Goal: Transaction & Acquisition: Book appointment/travel/reservation

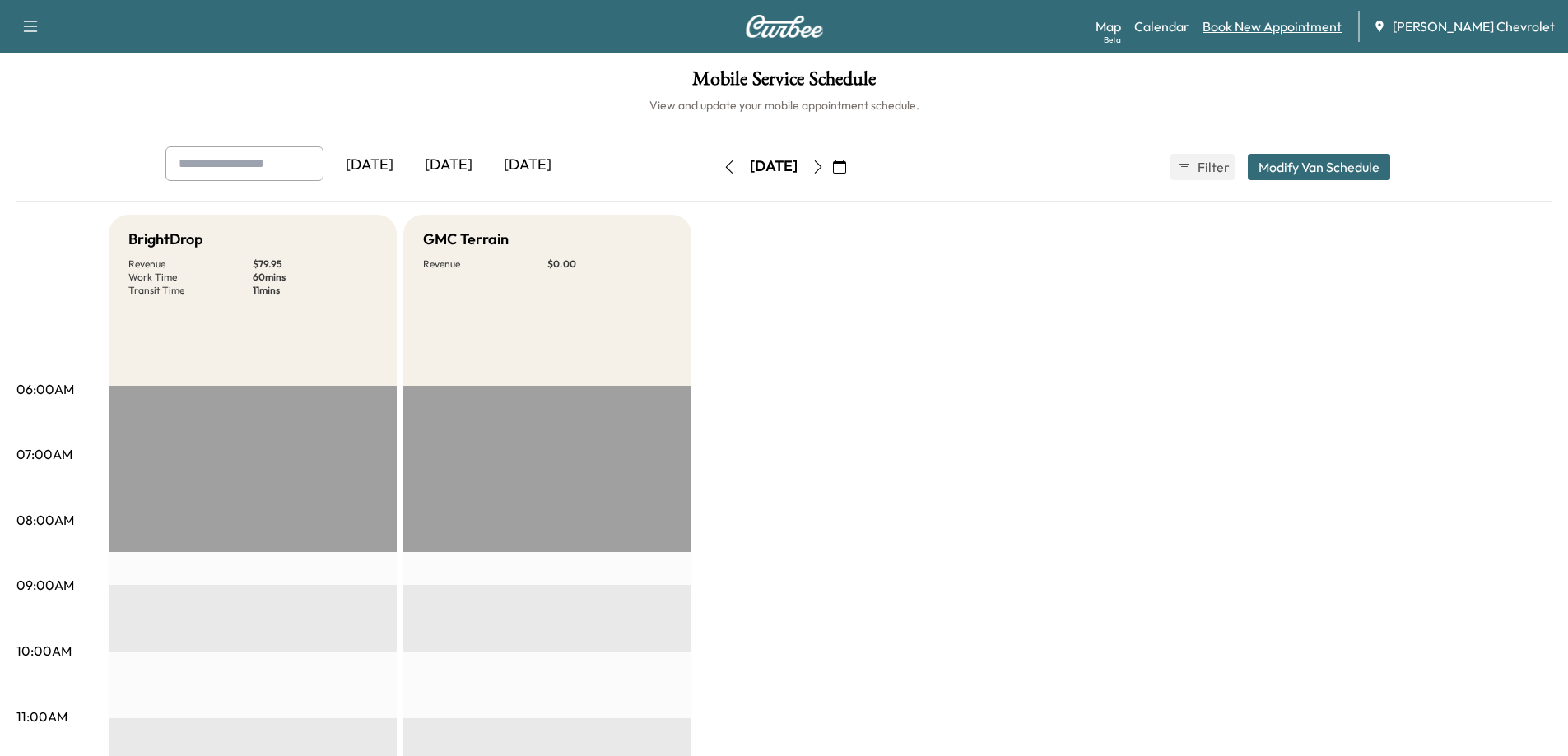
click at [1338, 27] on link "Book New Appointment" at bounding box center [1271, 26] width 139 height 20
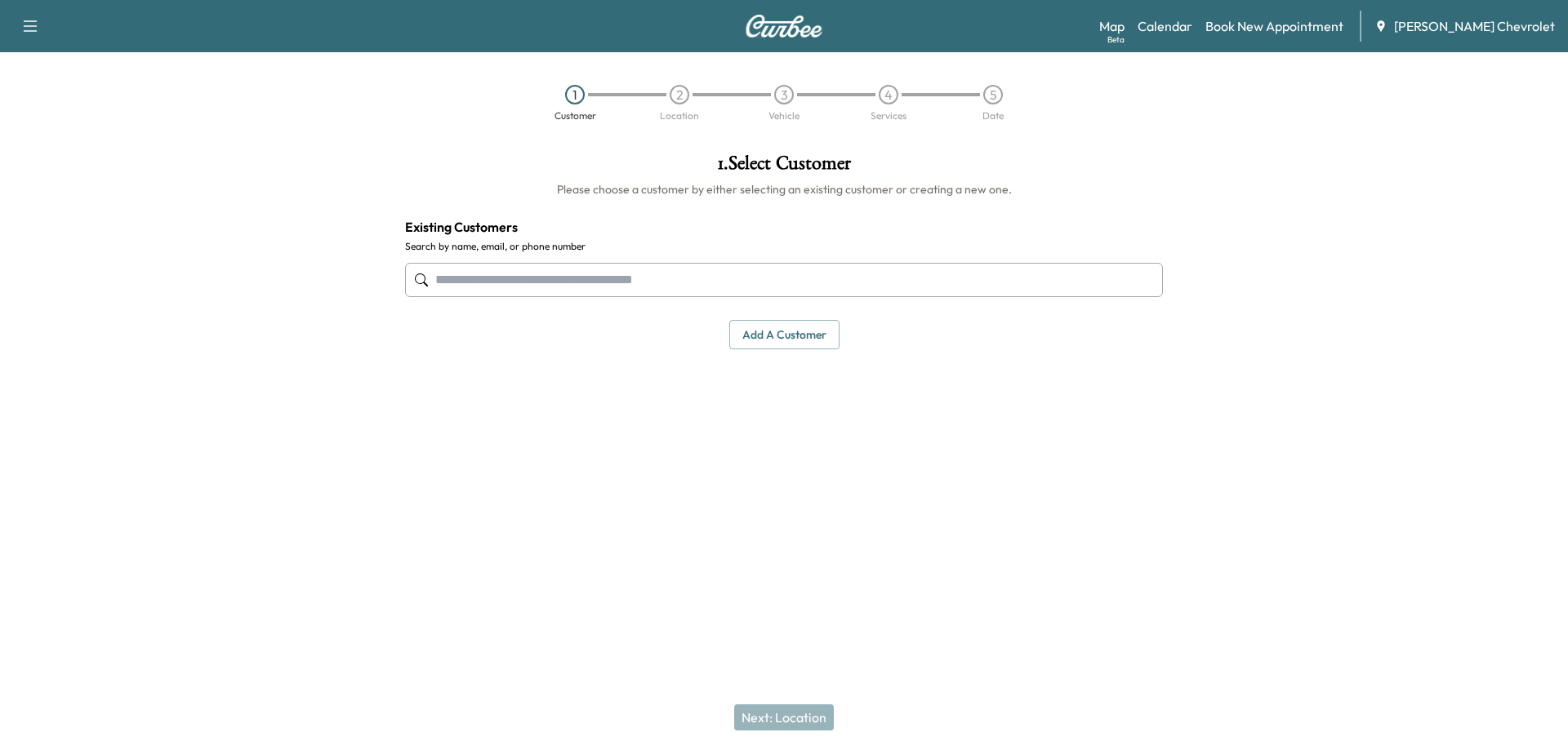
click at [681, 282] on input "text" at bounding box center [784, 280] width 758 height 34
click at [616, 285] on input "text" at bounding box center [784, 280] width 758 height 34
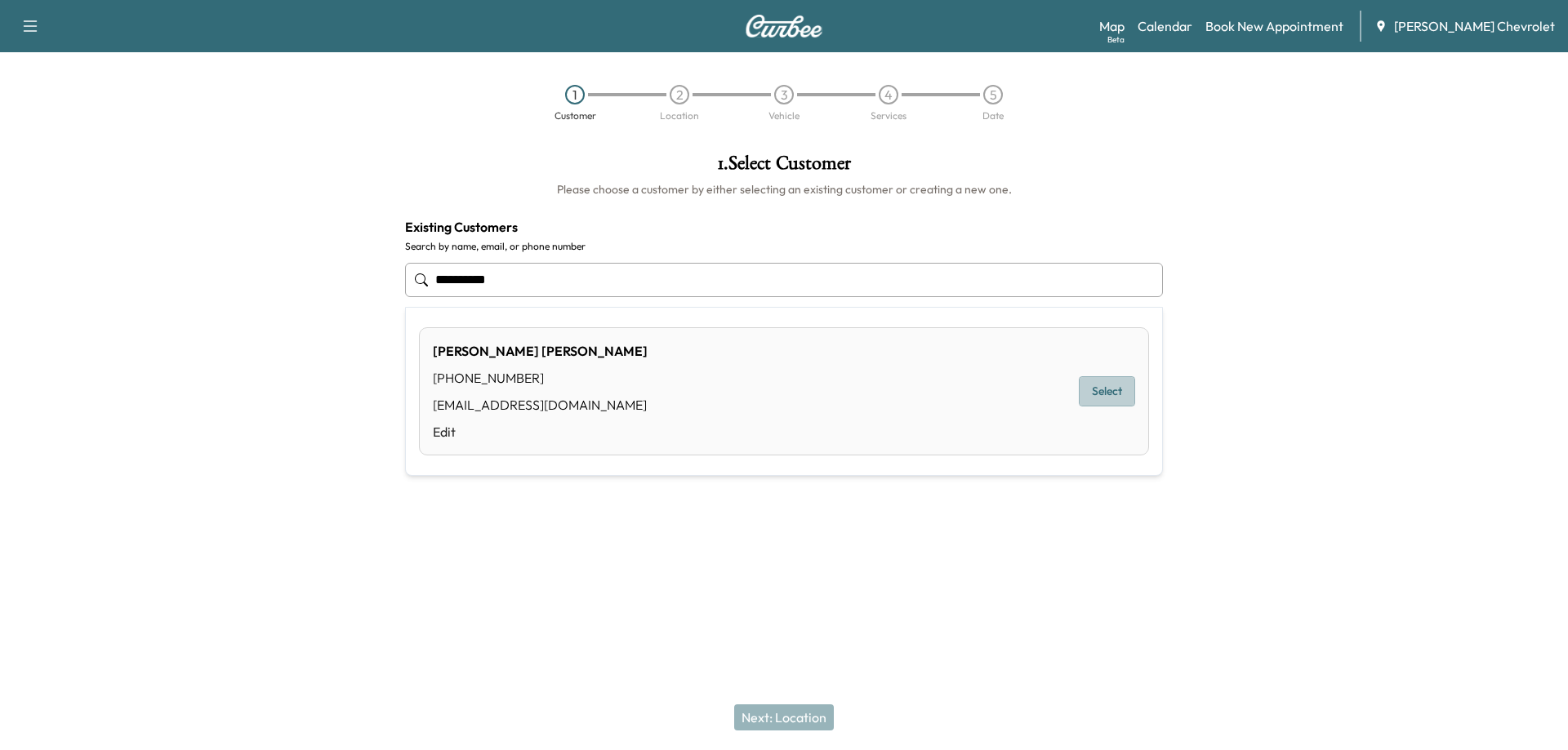
click at [1112, 386] on button "Select" at bounding box center [1107, 392] width 56 height 31
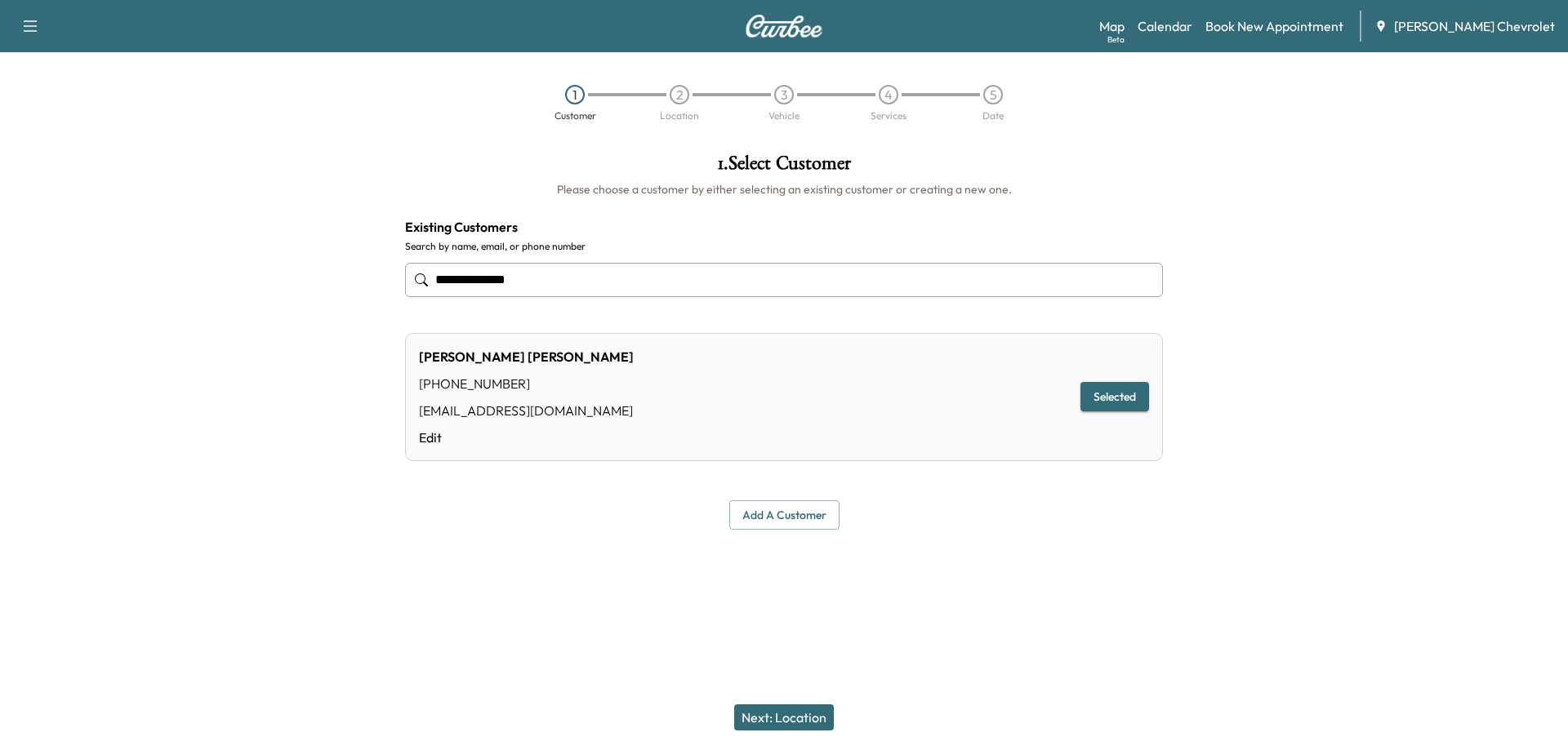
type input "**********"
click at [785, 719] on button "Next: Location" at bounding box center [784, 717] width 100 height 26
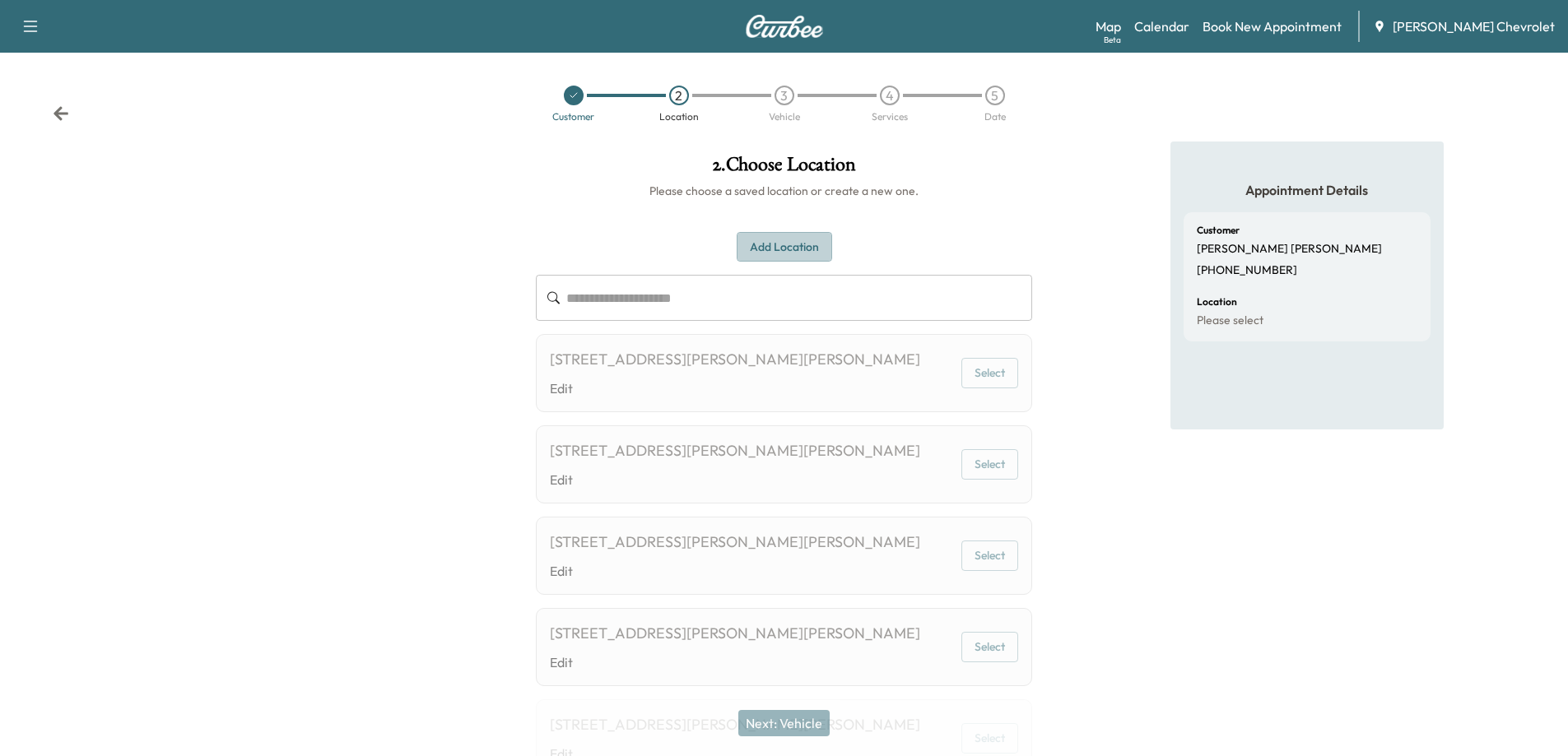
click at [815, 255] on button "Add Location" at bounding box center [784, 248] width 96 height 31
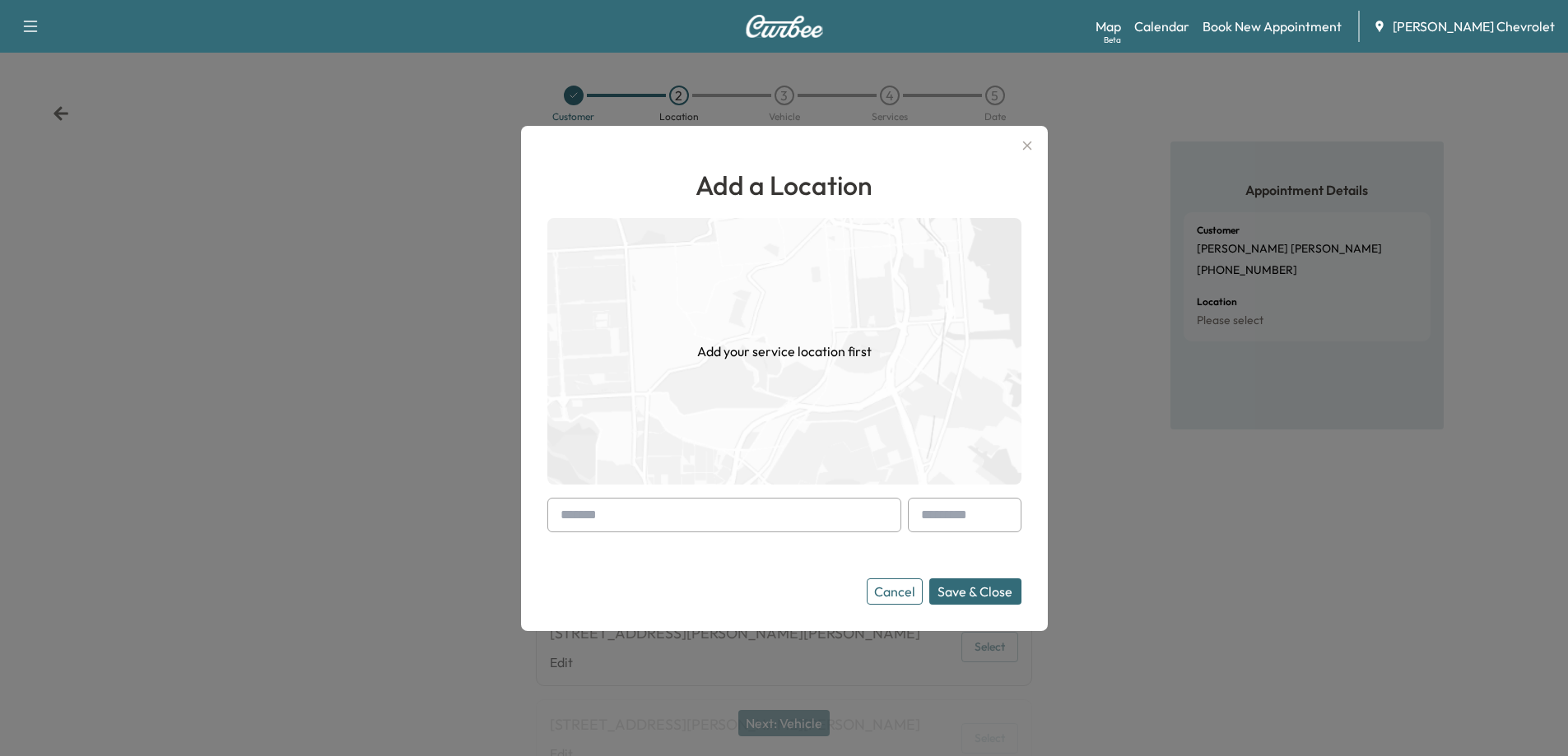
paste input "**********"
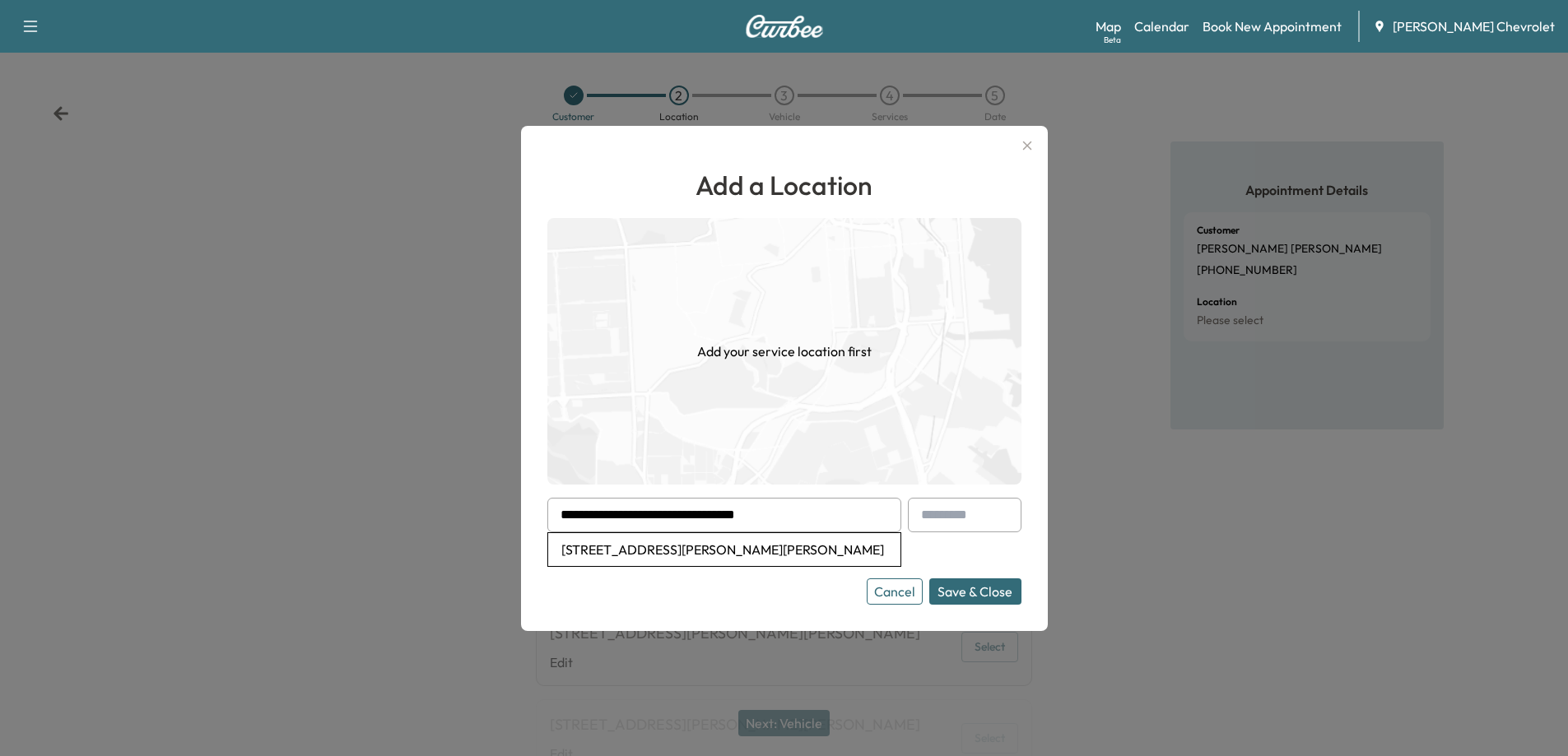
click at [773, 557] on li "[STREET_ADDRESS][PERSON_NAME][PERSON_NAME]" at bounding box center [725, 549] width 352 height 33
type input "**********"
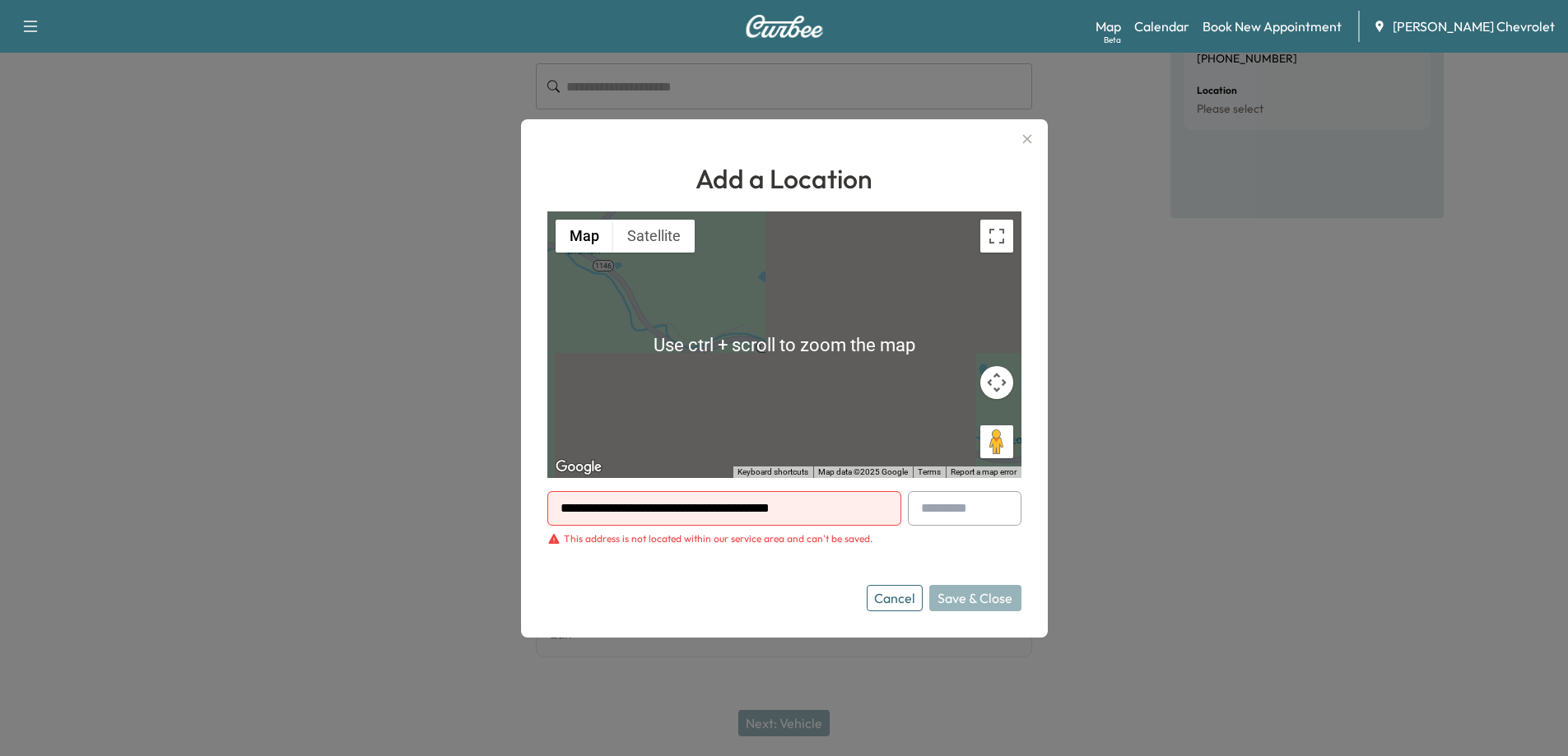
scroll to position [258, 0]
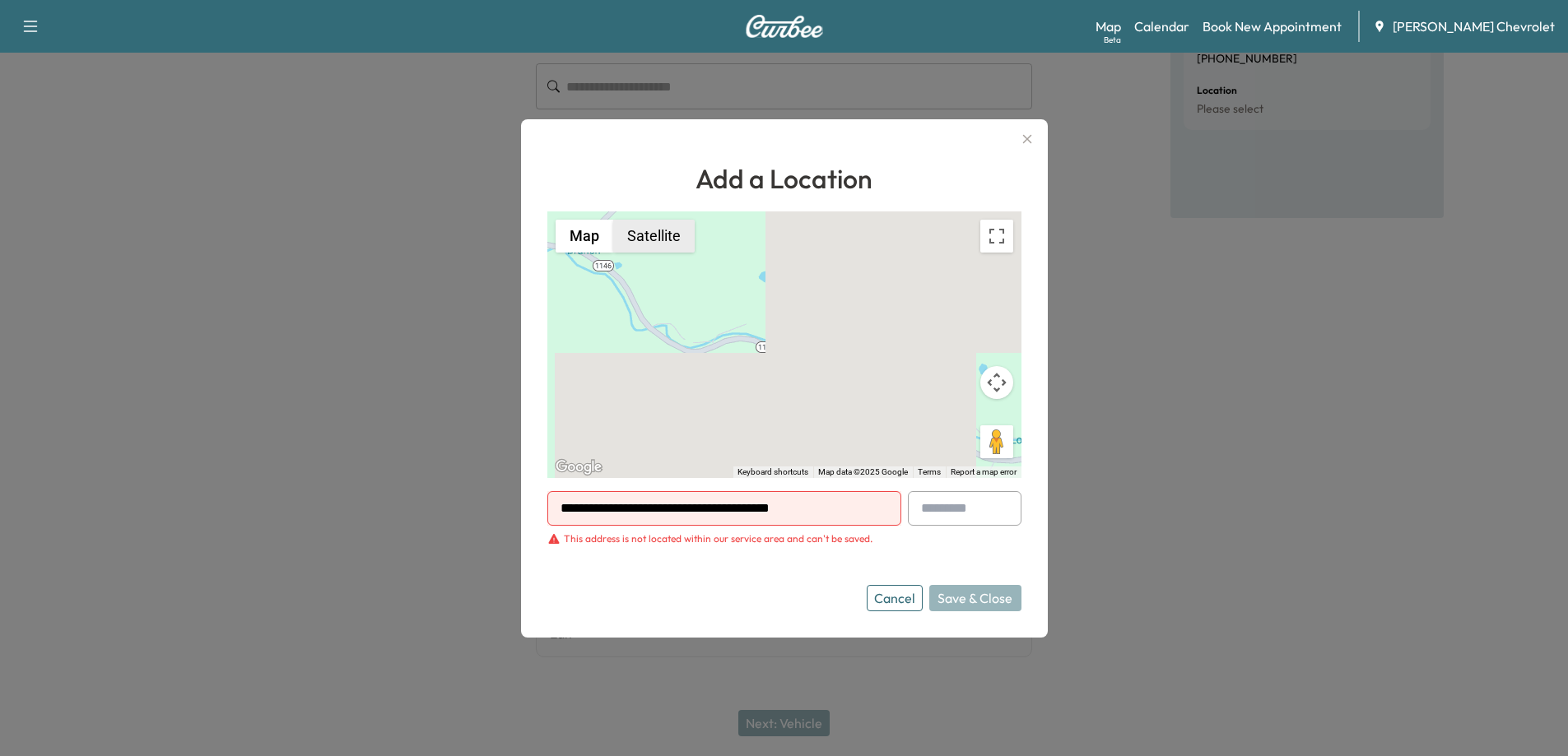
click at [680, 249] on button "Satellite" at bounding box center [654, 236] width 81 height 33
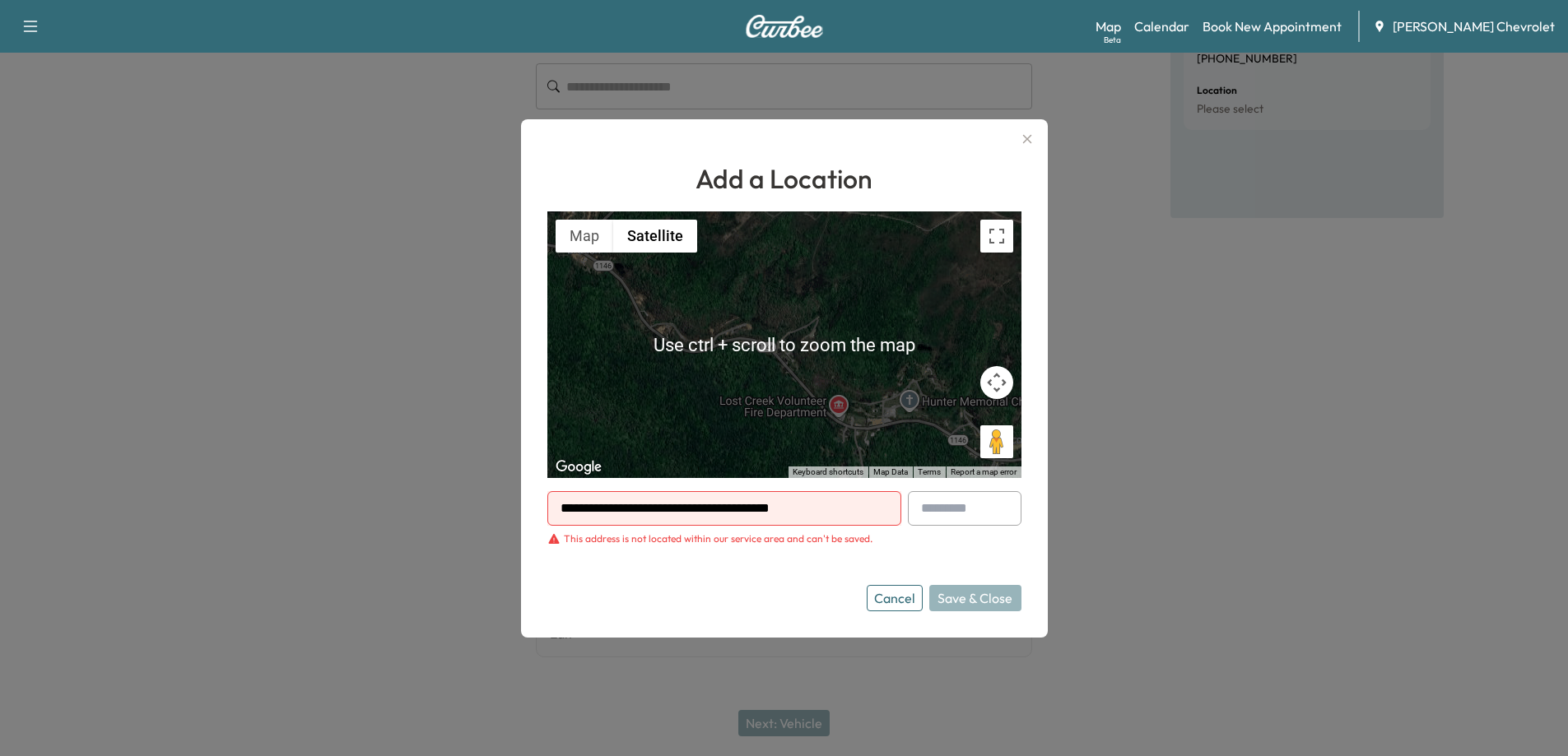
scroll to position [247, 0]
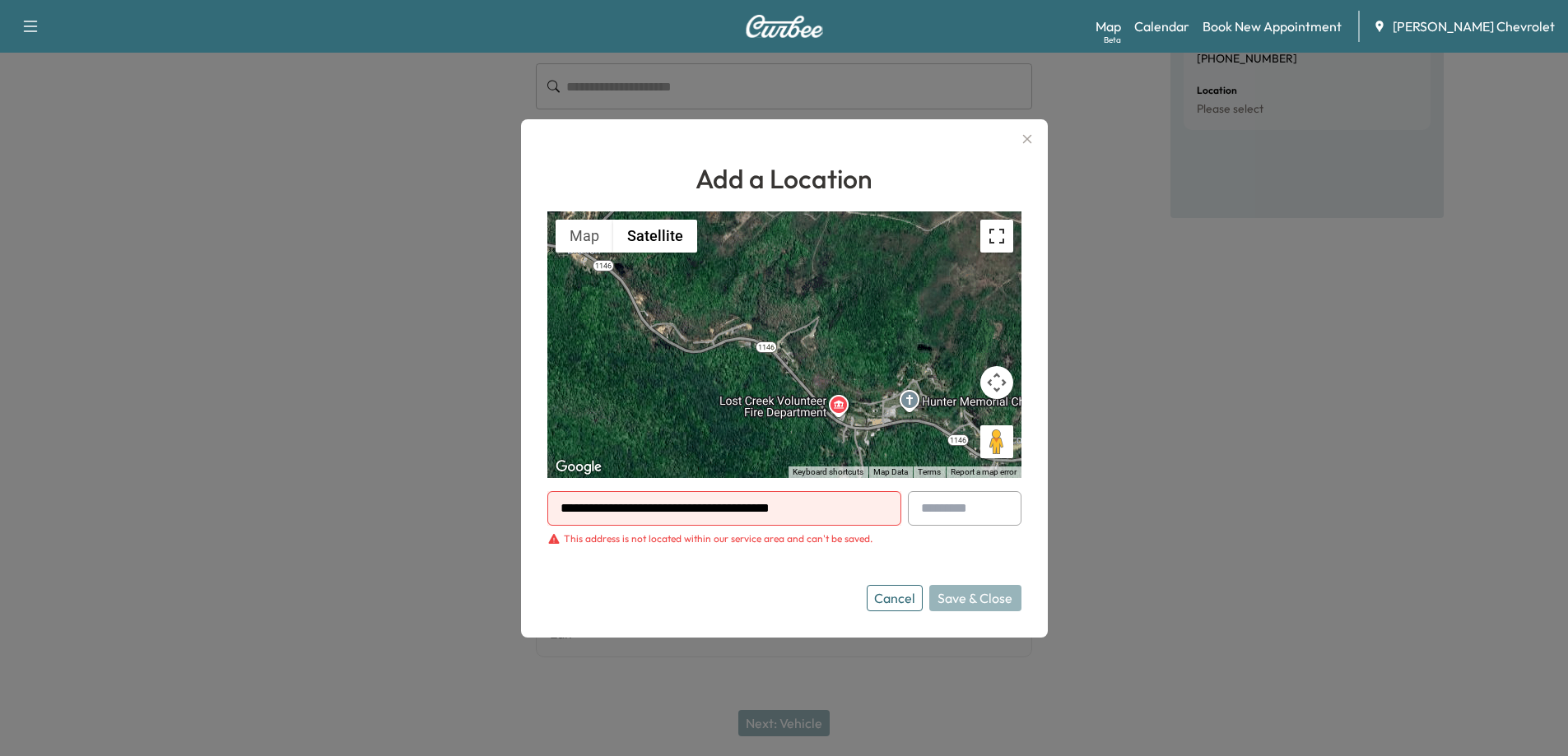
click at [998, 241] on button "Toggle fullscreen view" at bounding box center [996, 236] width 33 height 33
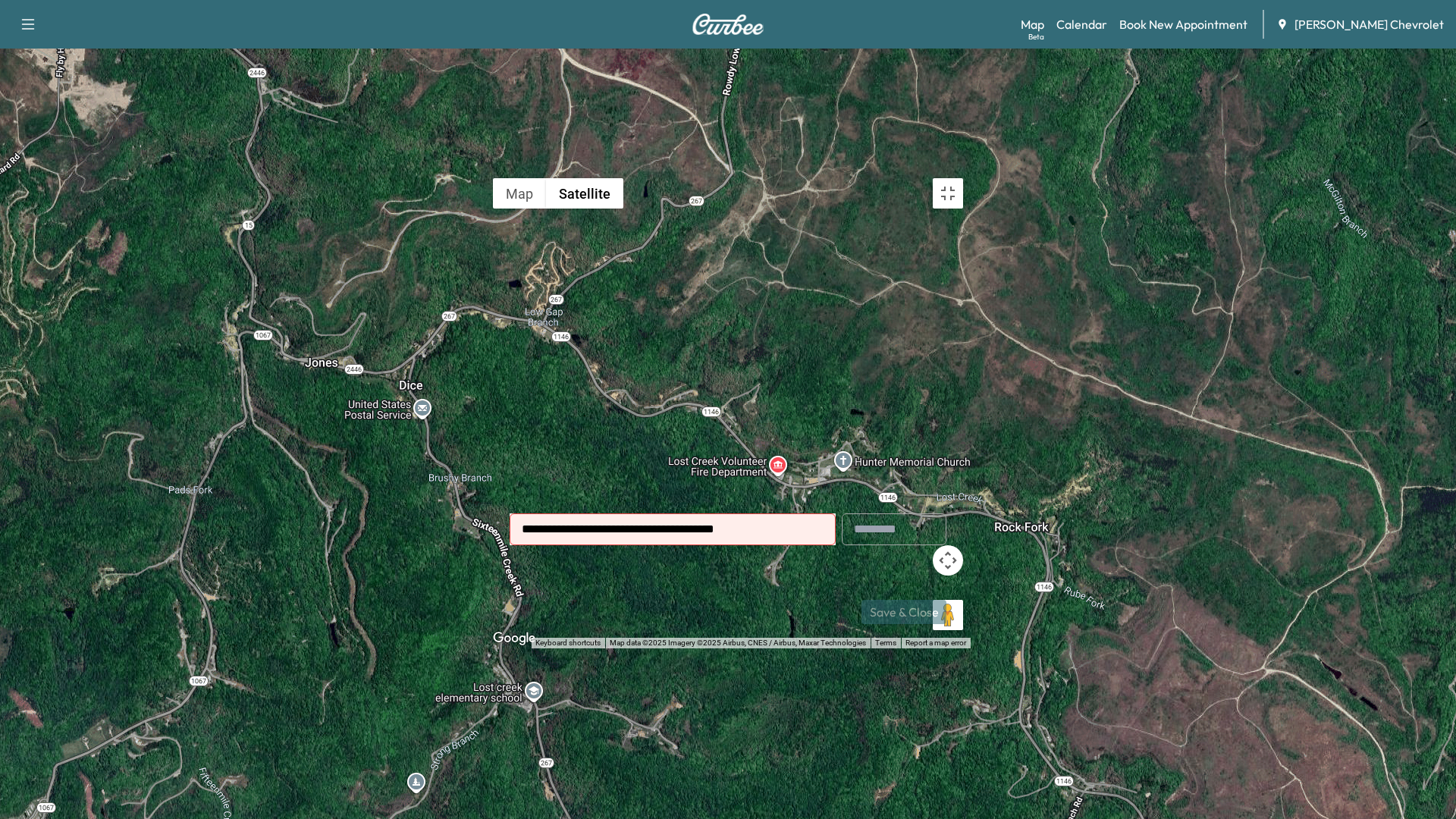
drag, startPoint x: 767, startPoint y: 386, endPoint x: 648, endPoint y: 428, distance: 126.2
click at [648, 428] on div "To activate drag with keyboard, press Alt + Enter. Once in keyboard drag state,…" at bounding box center [728, 410] width 486 height 478
drag, startPoint x: 820, startPoint y: 360, endPoint x: 776, endPoint y: 523, distance: 168.8
click at [777, 529] on div "To activate drag with keyboard, press Alt + Enter. Once in keyboard drag state,…" at bounding box center [728, 410] width 486 height 478
drag, startPoint x: 792, startPoint y: 371, endPoint x: 770, endPoint y: 500, distance: 130.9
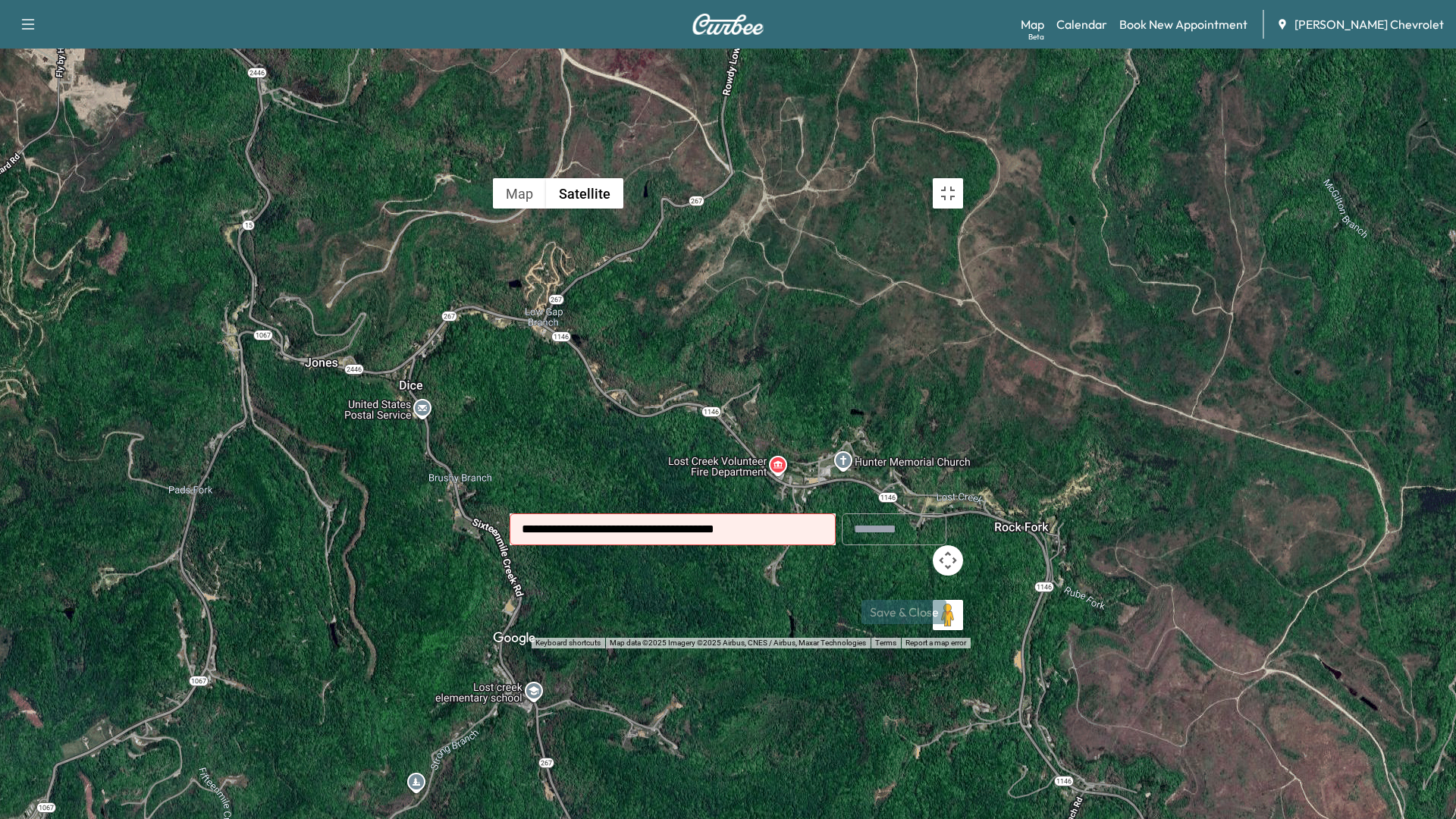
click at [771, 500] on div "To activate drag with keyboard, press Alt + Enter. Once in keyboard drag state,…" at bounding box center [728, 410] width 486 height 478
click at [728, 410] on gmp-advanced-marker at bounding box center [728, 410] width 0 height 0
click at [963, 576] on button "Map camera controls" at bounding box center [948, 561] width 31 height 31
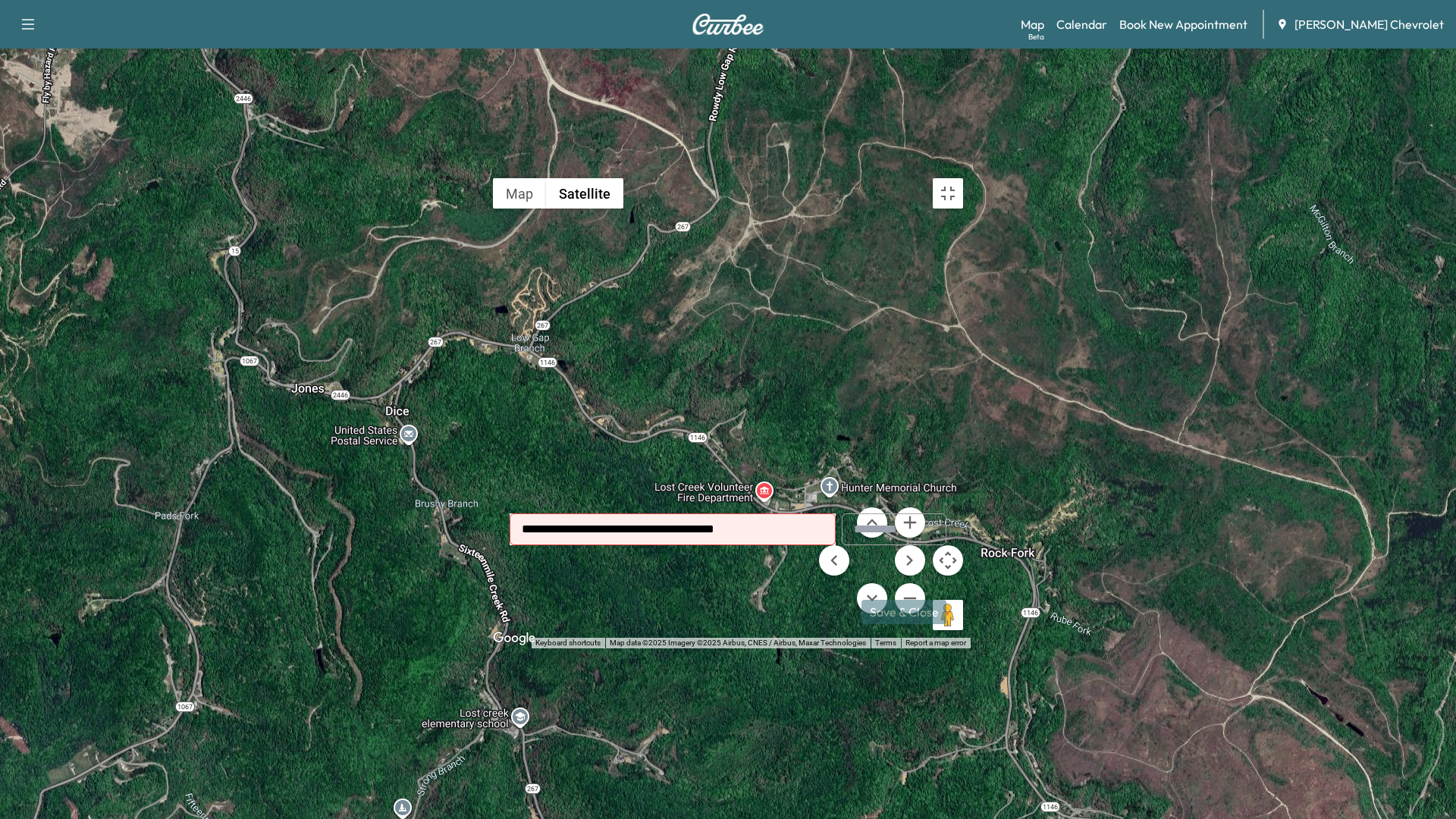
drag, startPoint x: 763, startPoint y: 276, endPoint x: 639, endPoint y: 500, distance: 256.0
click at [639, 500] on div "To activate drag with keyboard, press Alt + Enter. Once in keyboard drag state,…" at bounding box center [728, 410] width 486 height 478
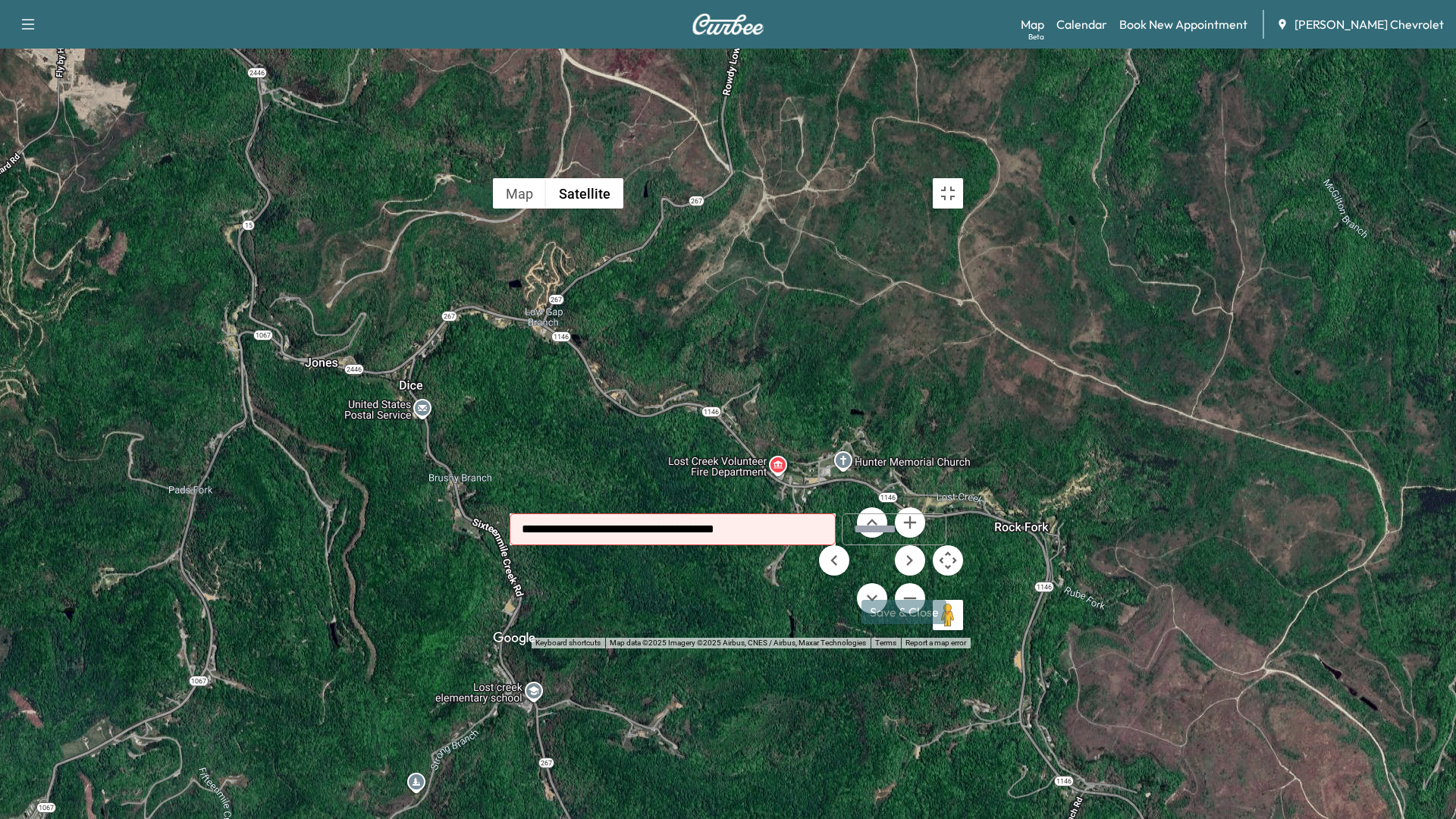
drag, startPoint x: 754, startPoint y: 410, endPoint x: 730, endPoint y: 435, distance: 34.7
click at [730, 435] on div "To activate drag with keyboard, press Alt + Enter. Once in keyboard drag state,…" at bounding box center [728, 410] width 486 height 478
drag, startPoint x: 820, startPoint y: 413, endPoint x: 779, endPoint y: 573, distance: 165.2
click at [779, 573] on div "To activate drag with keyboard, press Alt + Enter. Once in keyboard drag state,…" at bounding box center [728, 410] width 486 height 478
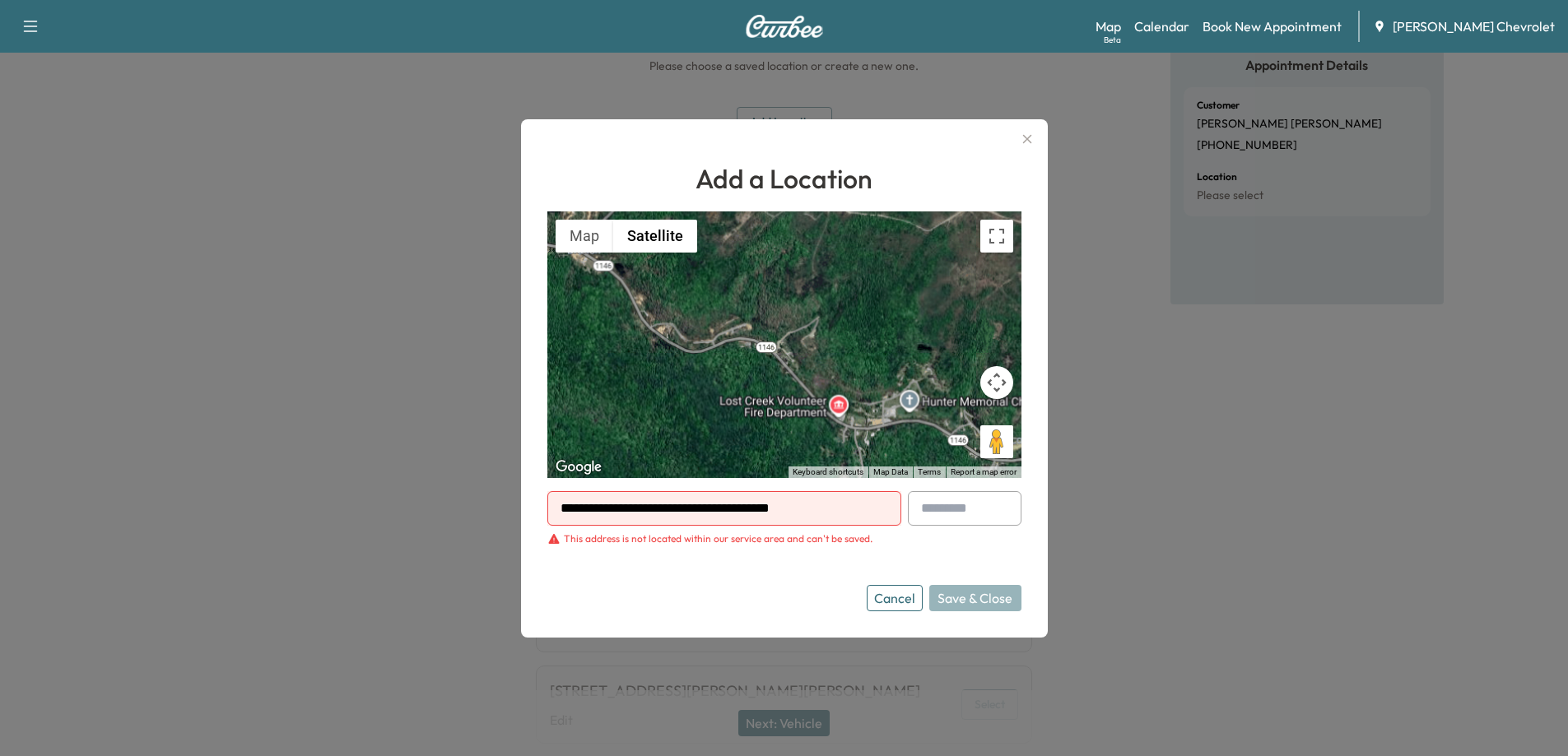
click at [1034, 137] on icon "button" at bounding box center [1027, 138] width 20 height 20
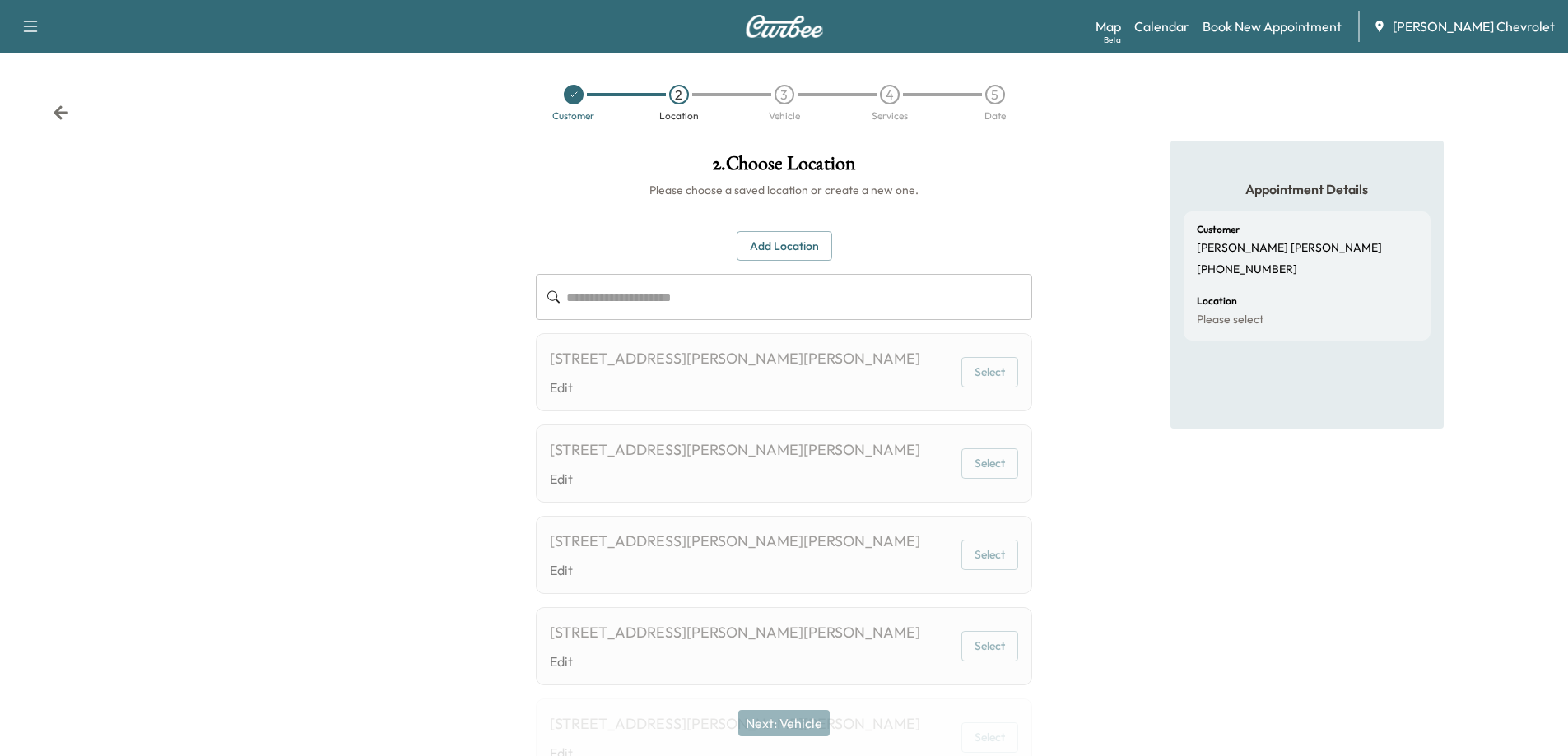
scroll to position [0, 0]
click at [574, 101] on div at bounding box center [573, 95] width 20 height 20
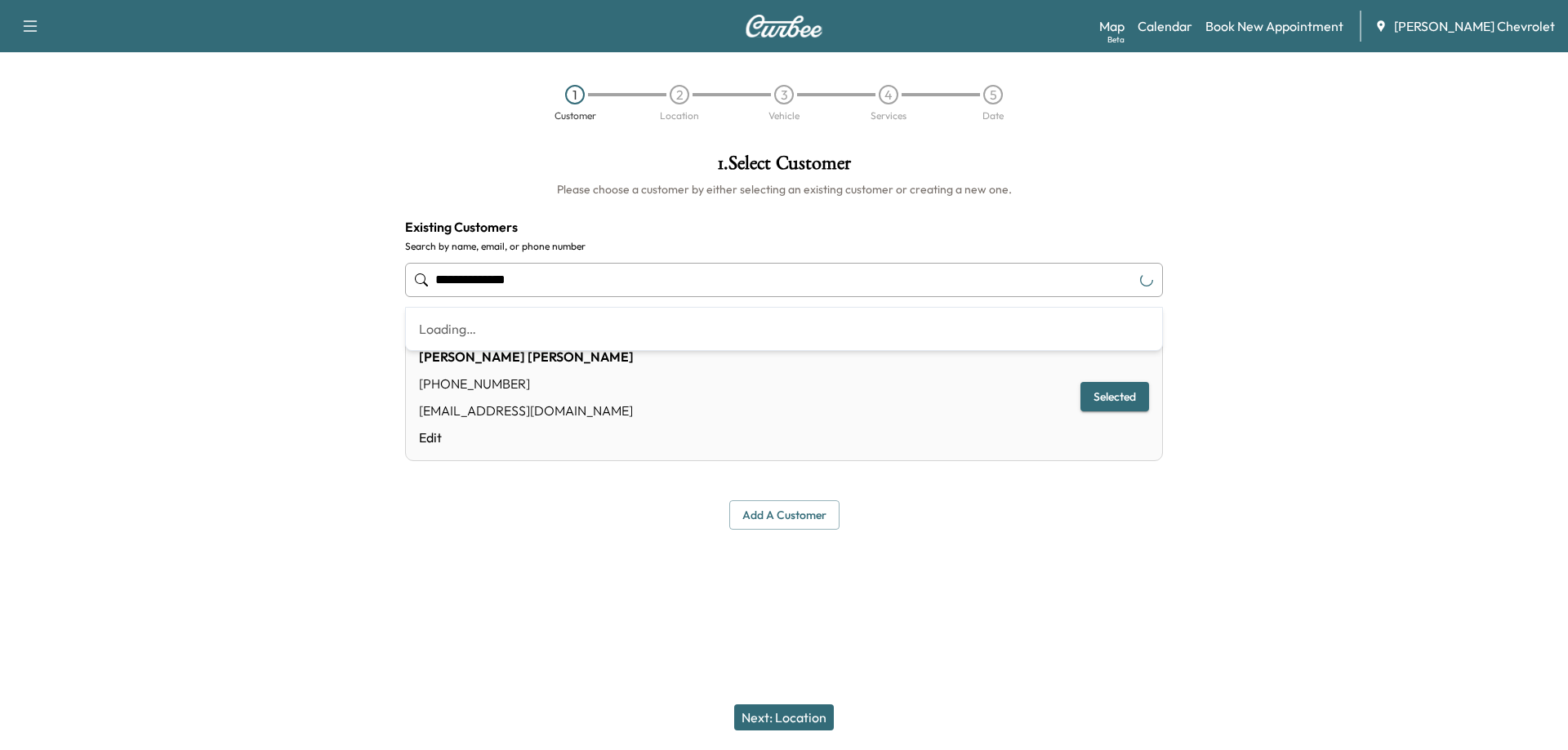
drag, startPoint x: 581, startPoint y: 286, endPoint x: 367, endPoint y: 286, distance: 214.0
click at [369, 286] on div "**********" at bounding box center [784, 342] width 1568 height 403
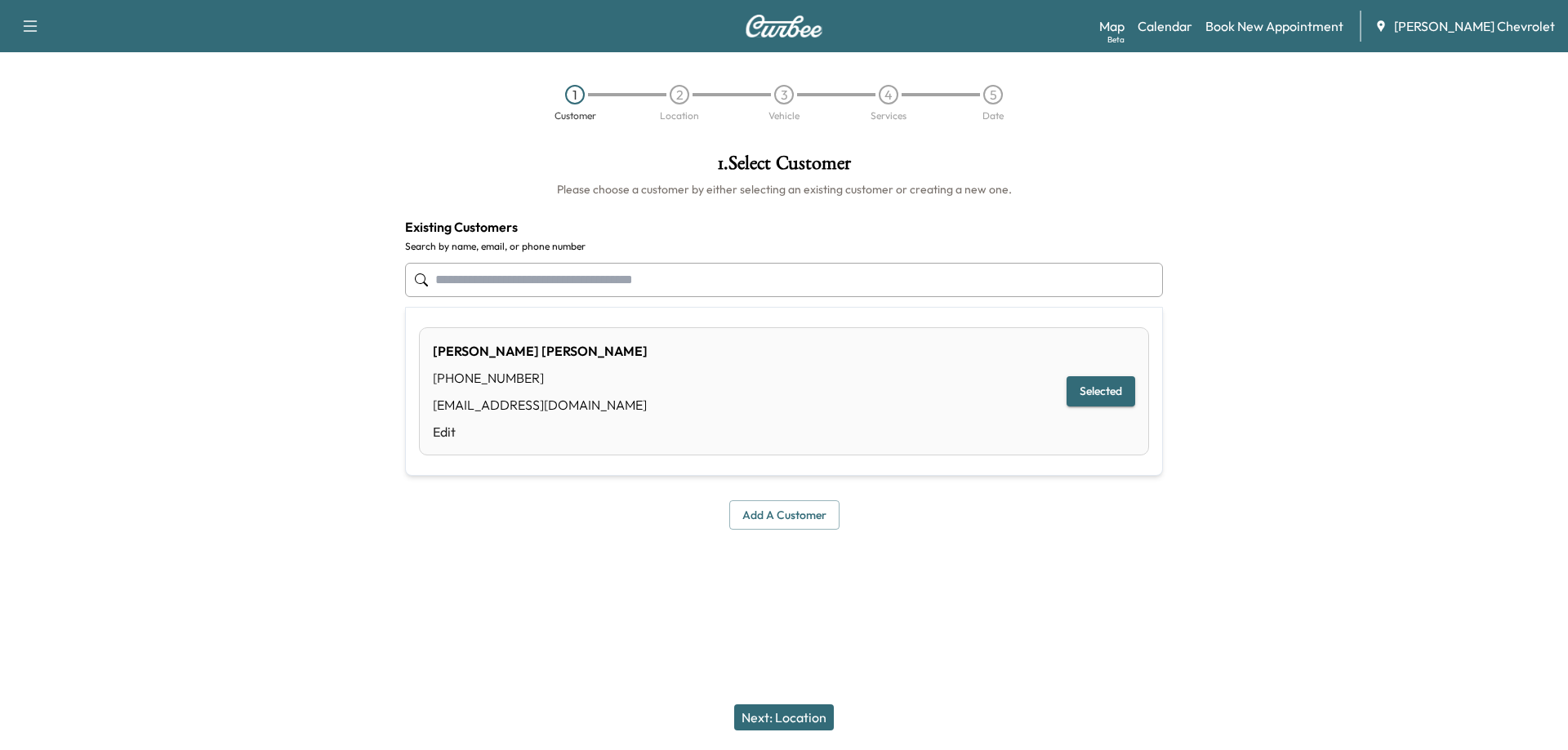
type input "**********"
click at [566, 282] on input "**********" at bounding box center [784, 280] width 758 height 34
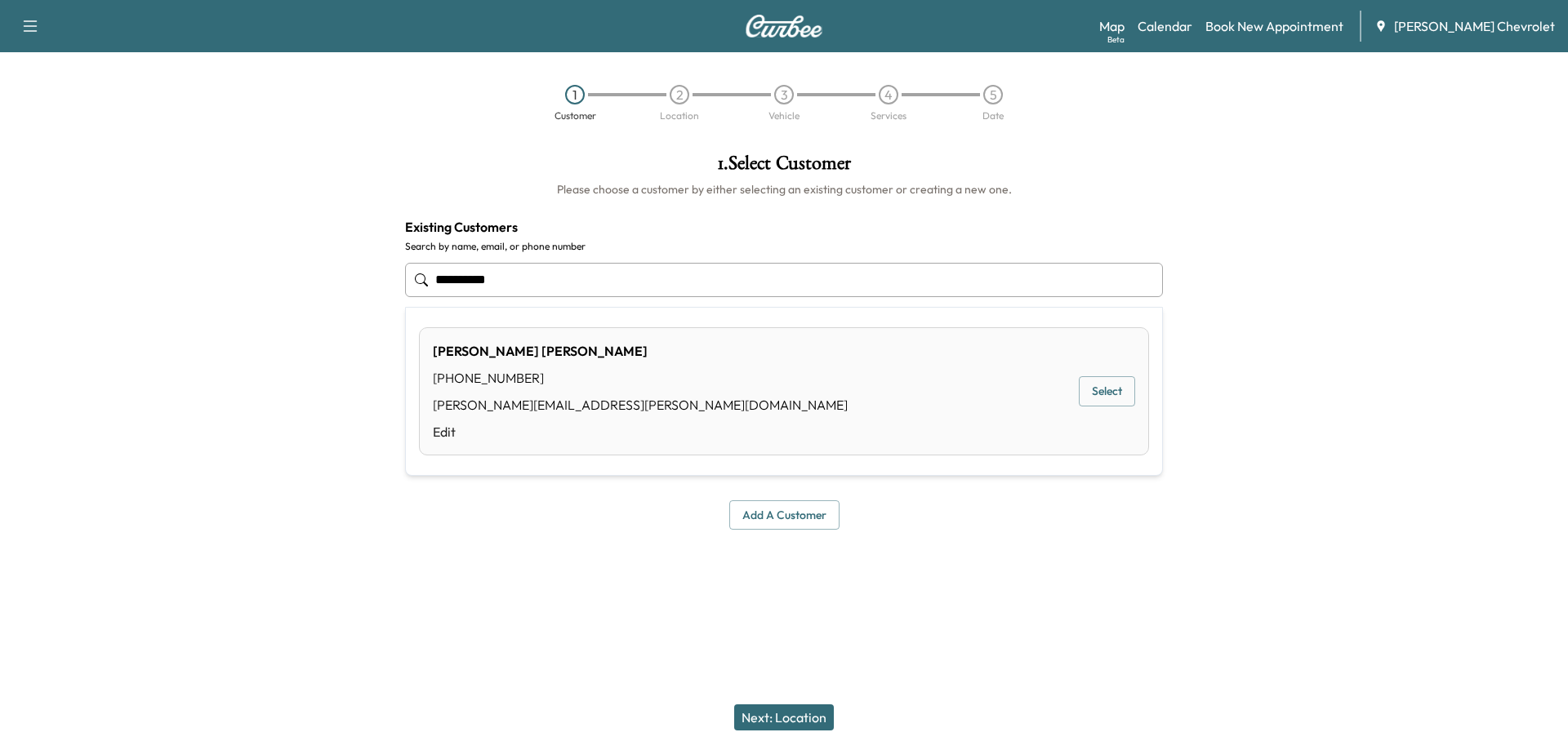
click at [1096, 392] on button "Select" at bounding box center [1107, 392] width 56 height 31
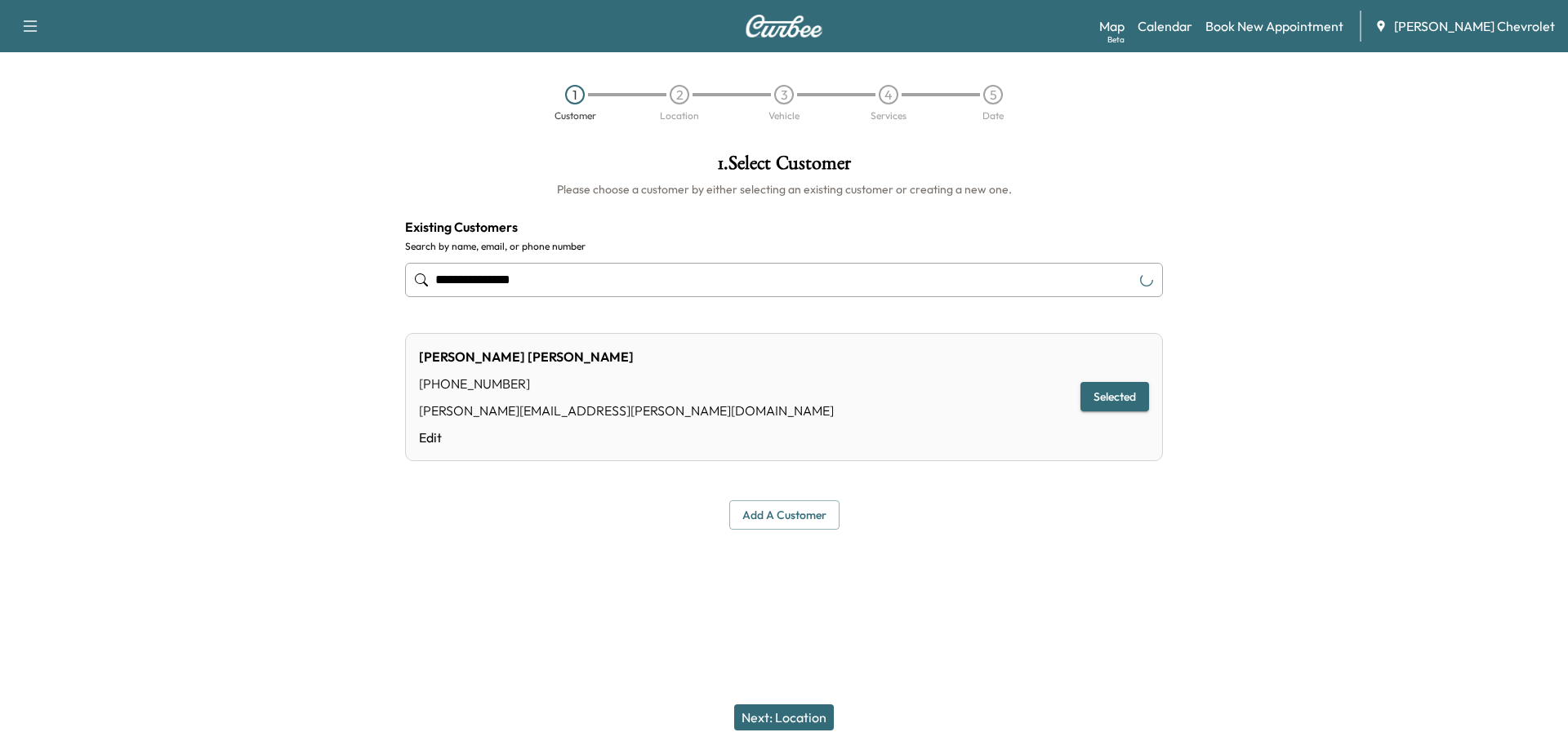
type input "**********"
click at [779, 722] on button "Next: Location" at bounding box center [784, 717] width 100 height 26
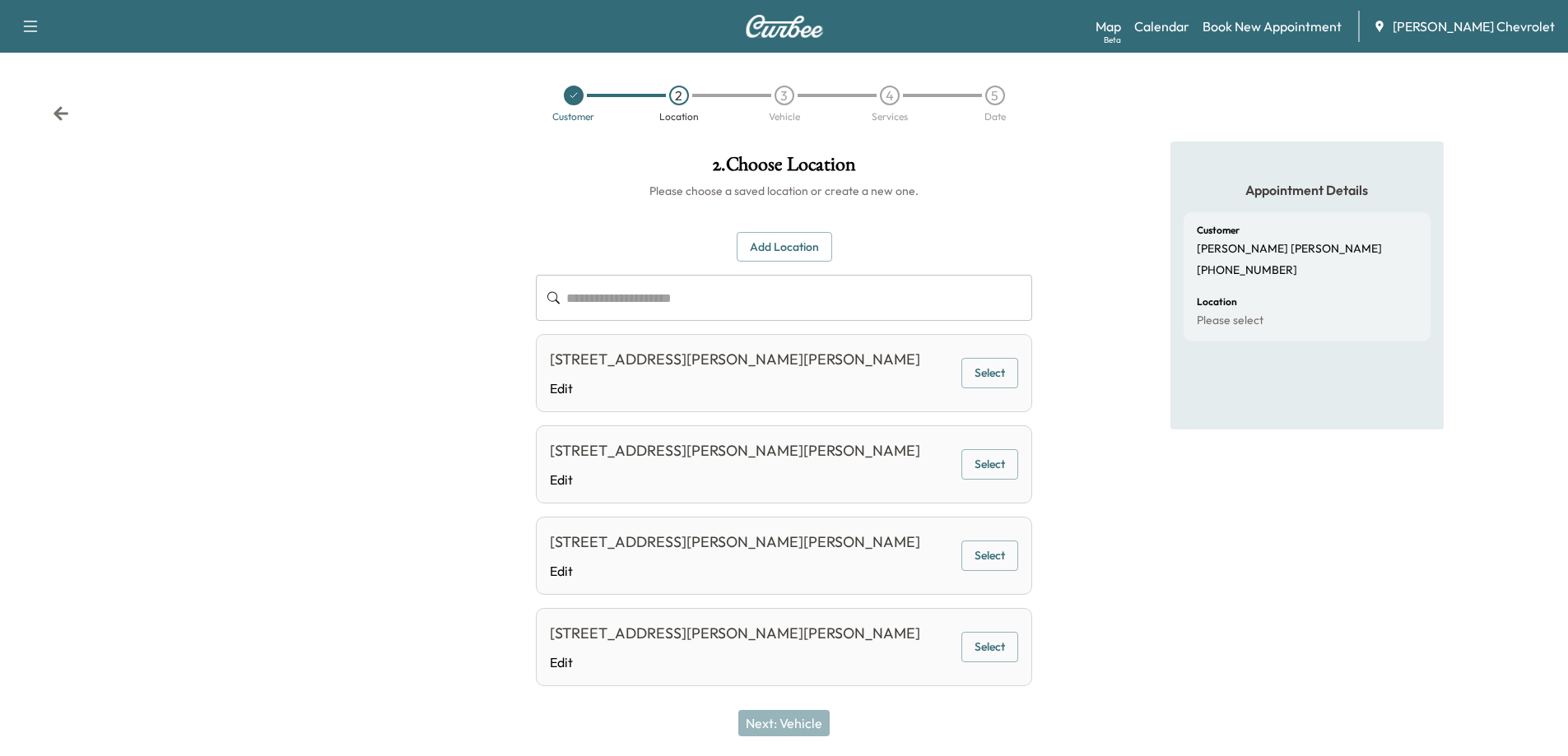
click at [979, 372] on button "Select" at bounding box center [990, 373] width 56 height 31
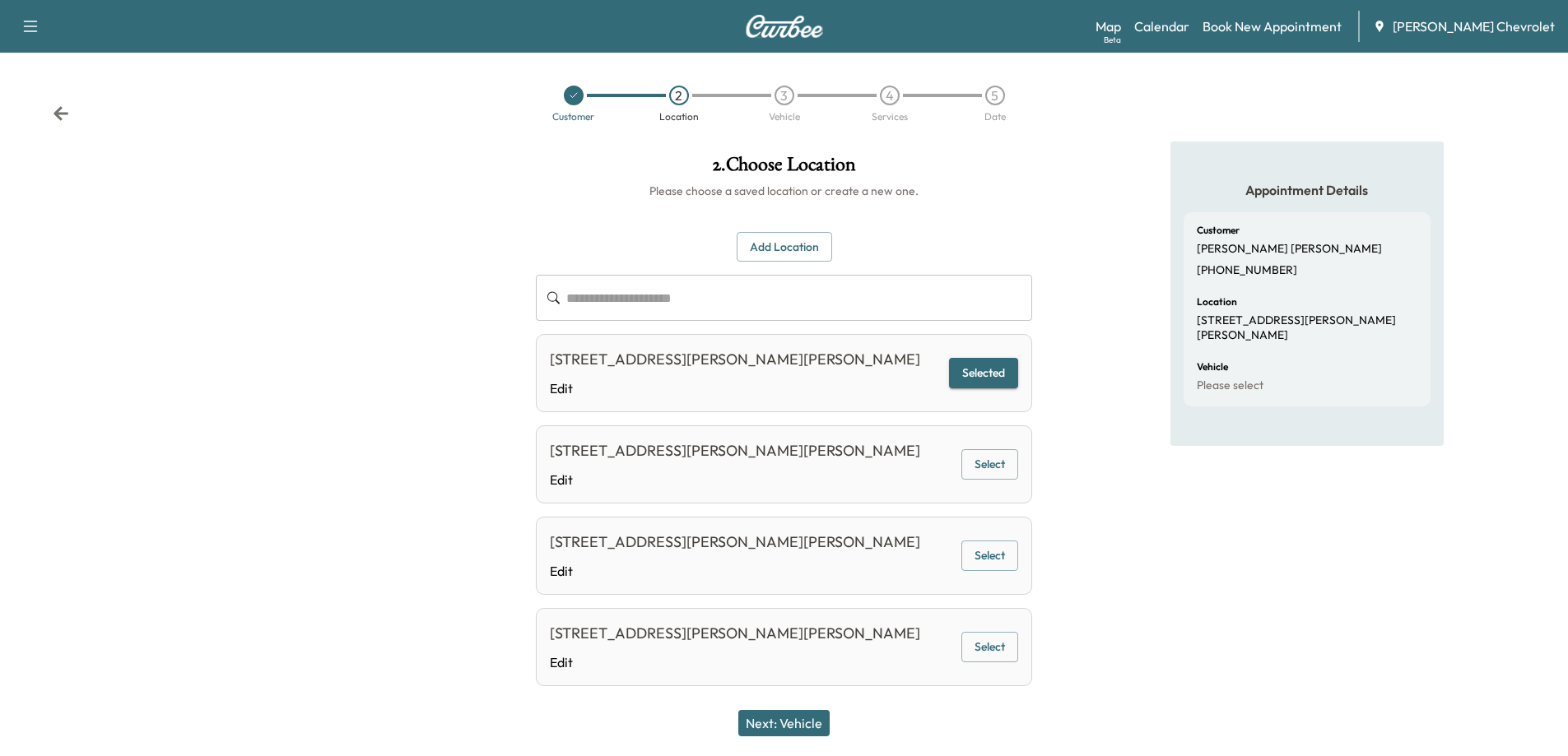
click at [793, 726] on button "Next: Vehicle" at bounding box center [784, 723] width 91 height 26
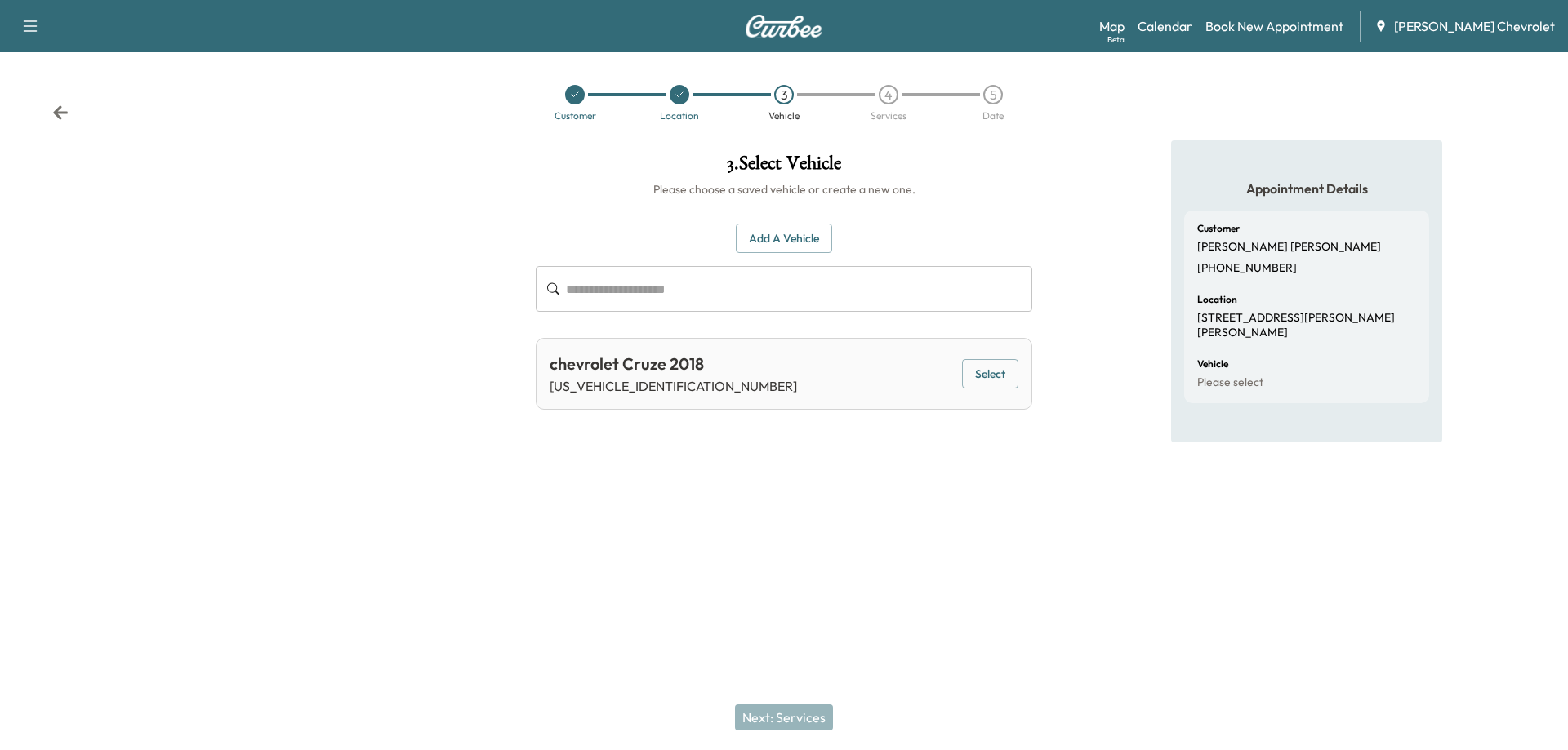
click at [993, 374] on button "Select" at bounding box center [990, 375] width 56 height 31
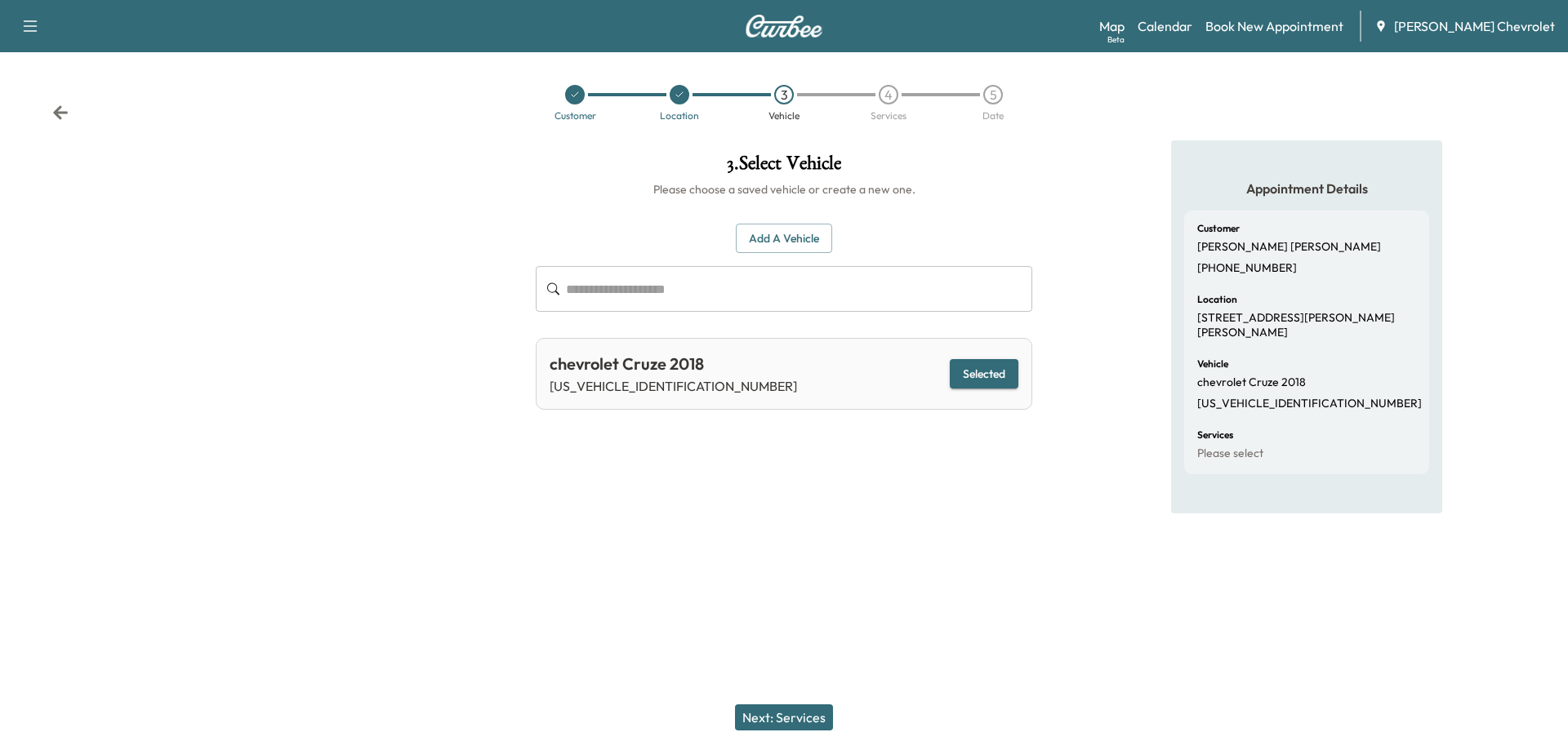
click at [802, 725] on button "Next: Services" at bounding box center [784, 717] width 98 height 26
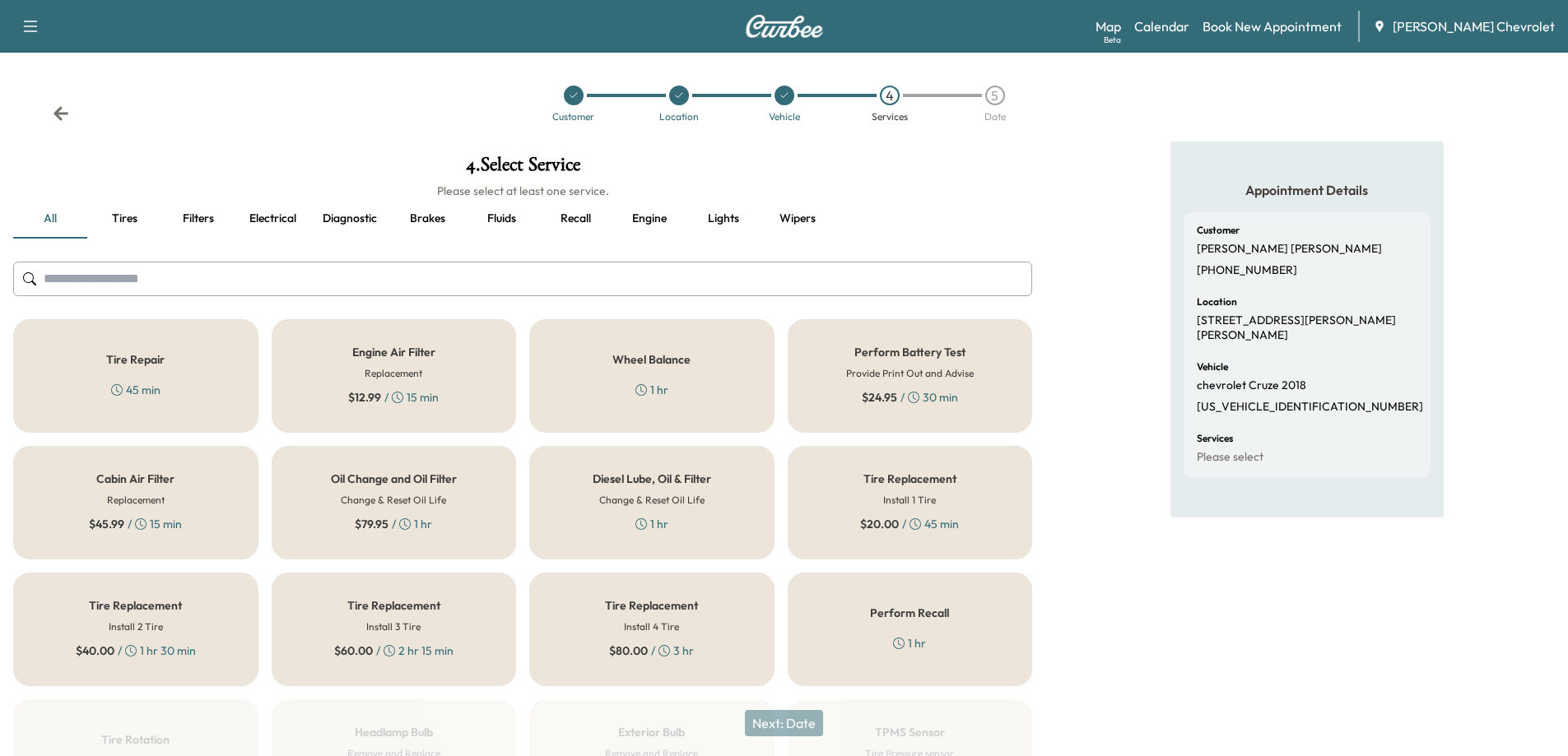
click at [423, 483] on h5 "Oil Change and Oil Filter" at bounding box center [393, 478] width 126 height 11
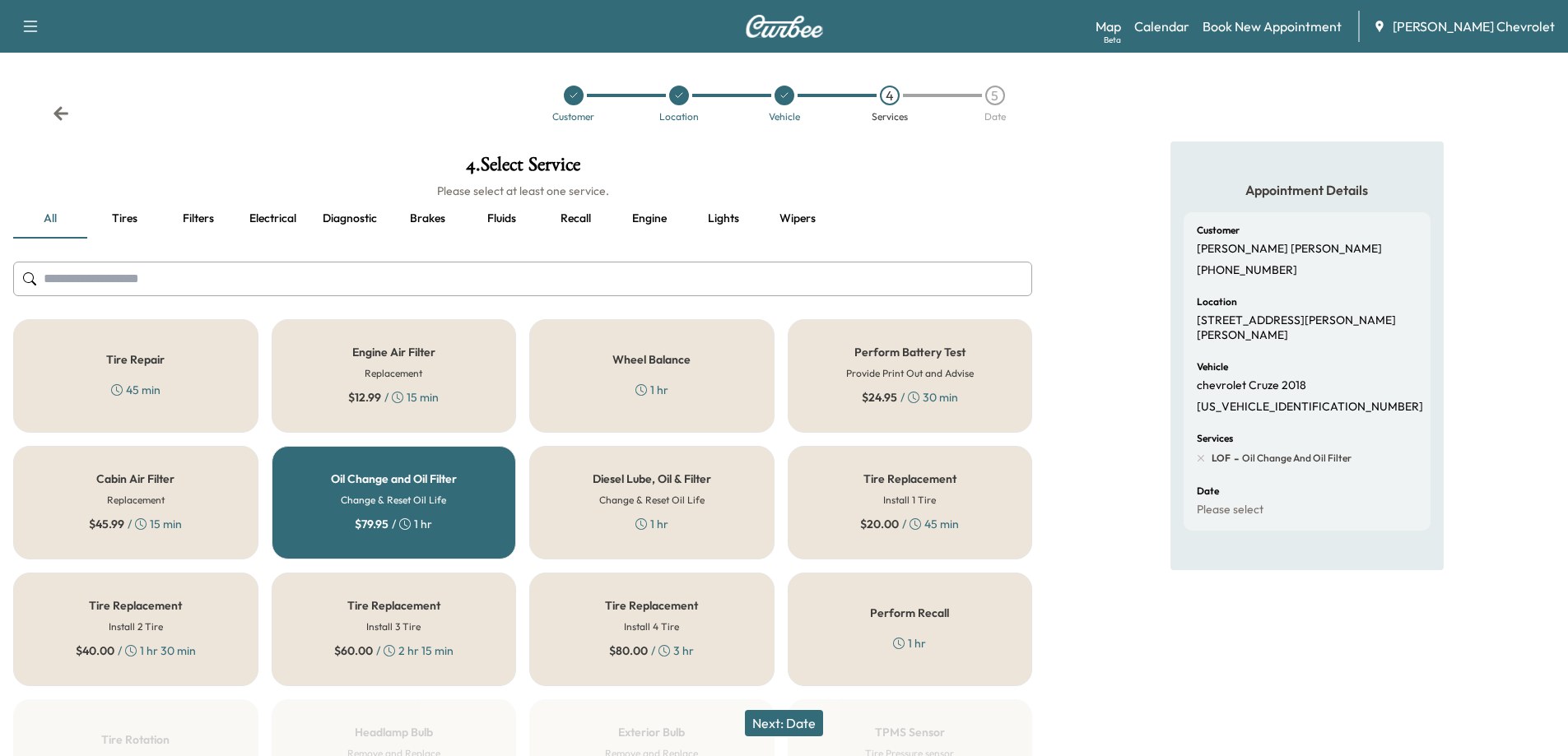
click at [780, 720] on button "Next: Date" at bounding box center [784, 723] width 79 height 26
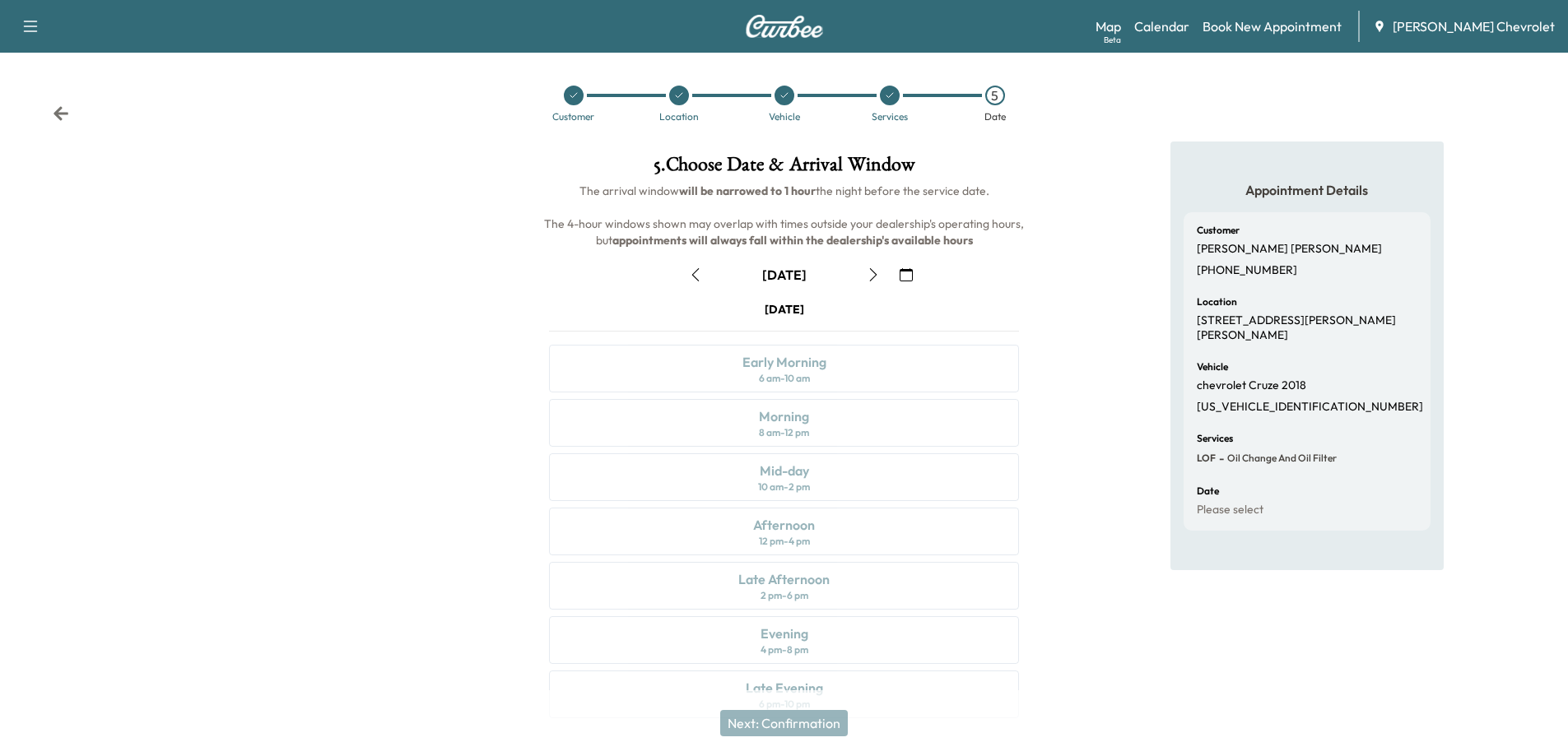
click at [867, 278] on icon "button" at bounding box center [872, 274] width 13 height 13
click at [867, 279] on icon "button" at bounding box center [872, 274] width 13 height 13
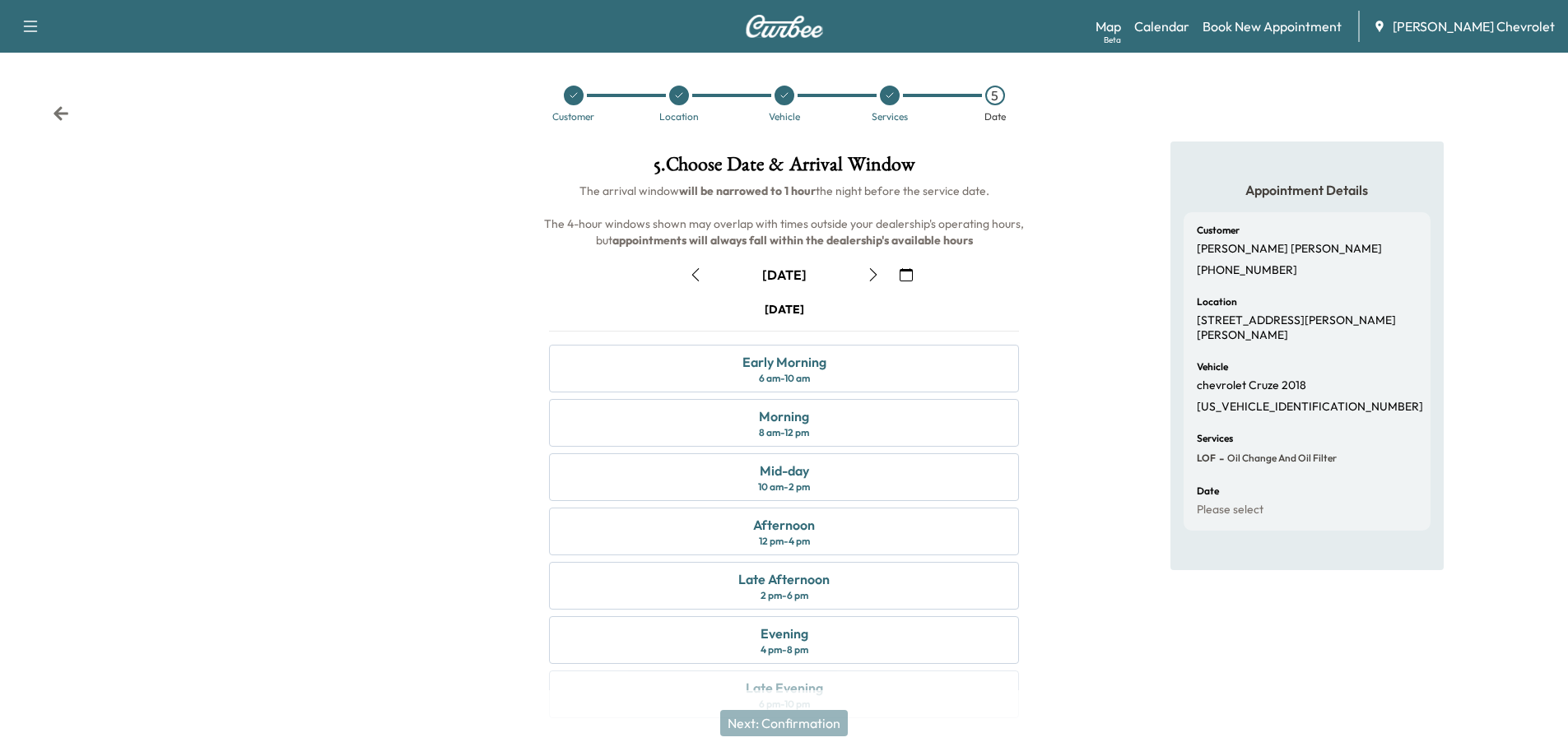
click at [693, 283] on button "button" at bounding box center [696, 274] width 28 height 26
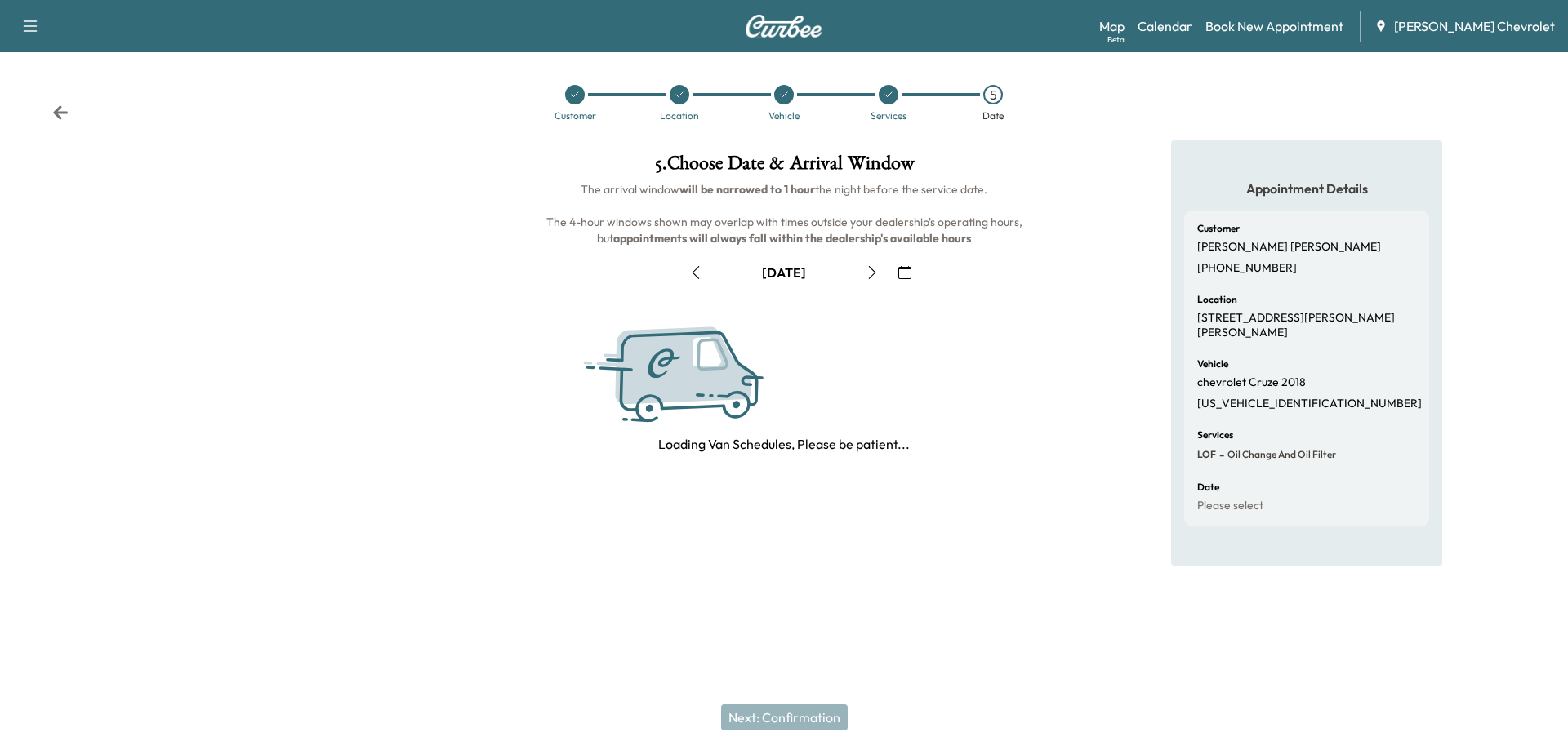
click at [687, 281] on button "button" at bounding box center [695, 272] width 28 height 26
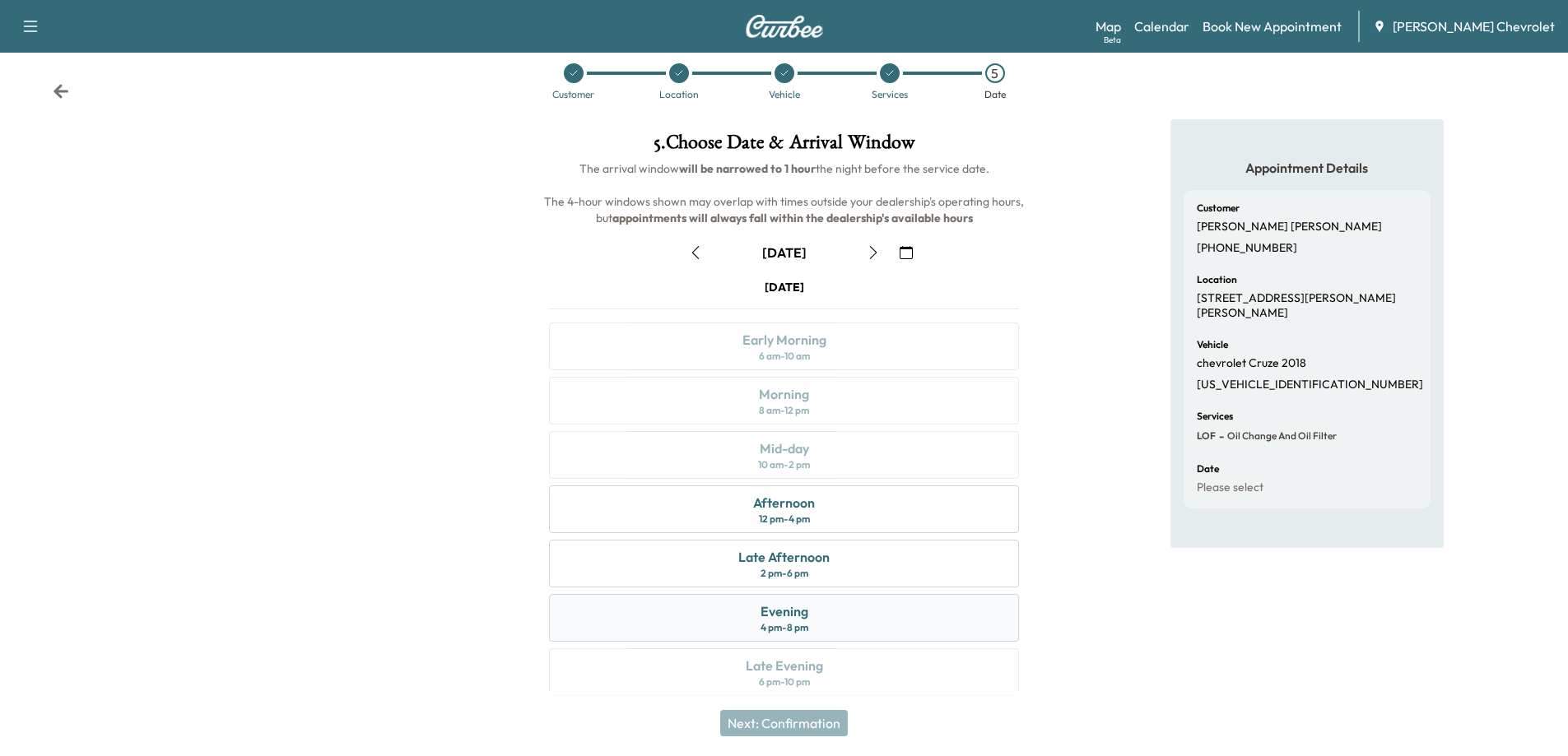
scroll to position [34, 0]
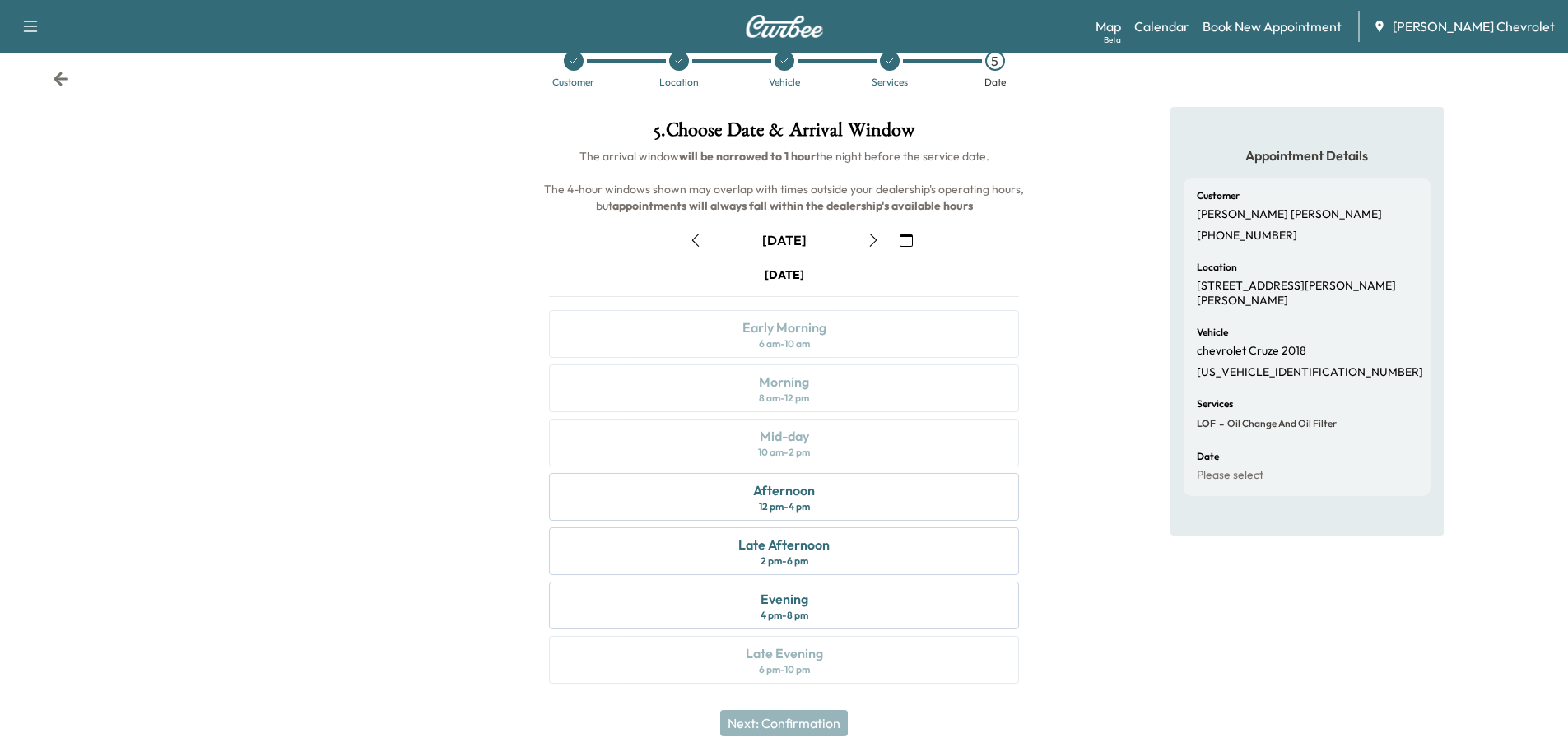
click at [868, 243] on icon "button" at bounding box center [872, 240] width 13 height 13
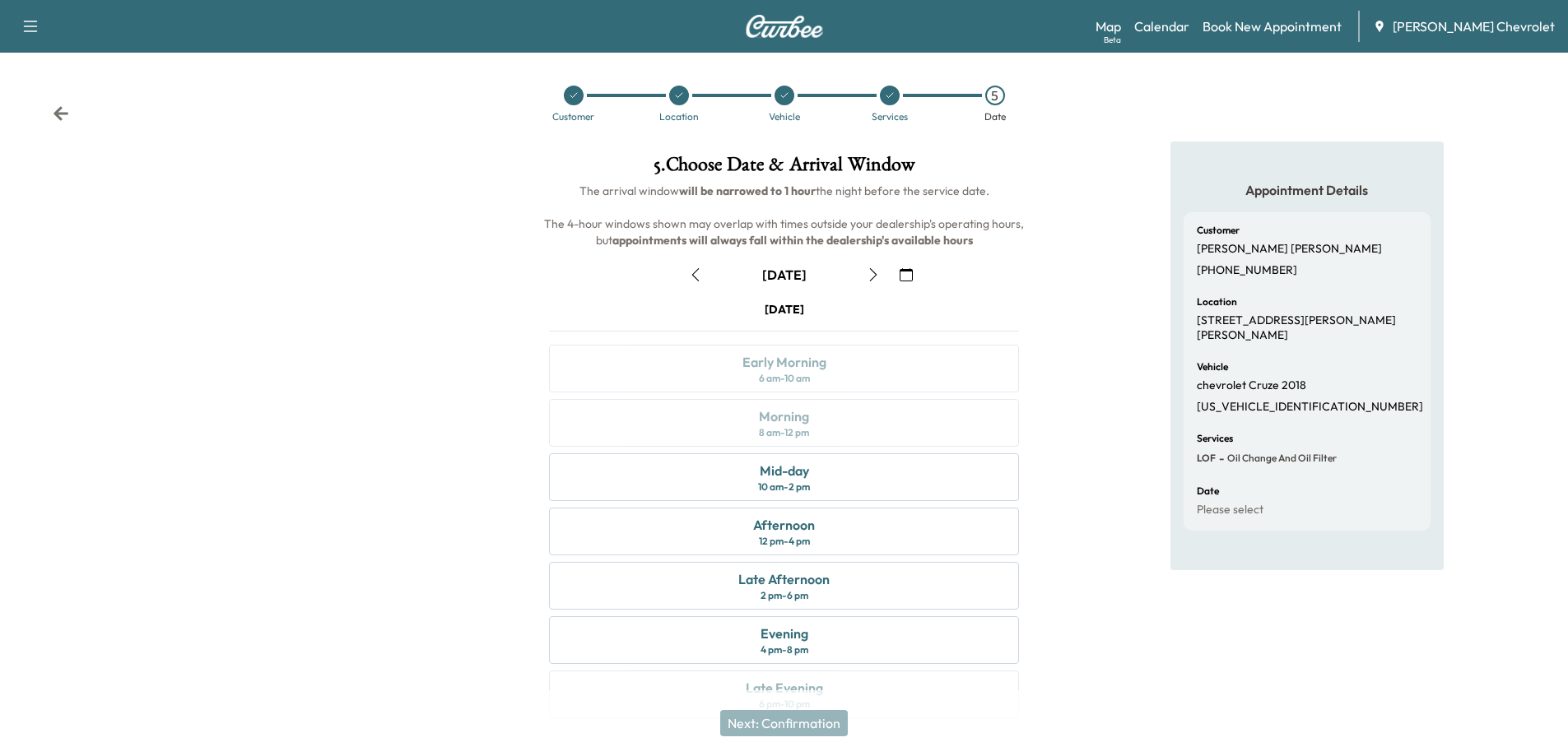
click at [871, 277] on icon "button" at bounding box center [872, 274] width 13 height 13
click at [816, 596] on div "Late Afternoon 2 pm - 6 pm" at bounding box center [784, 586] width 470 height 48
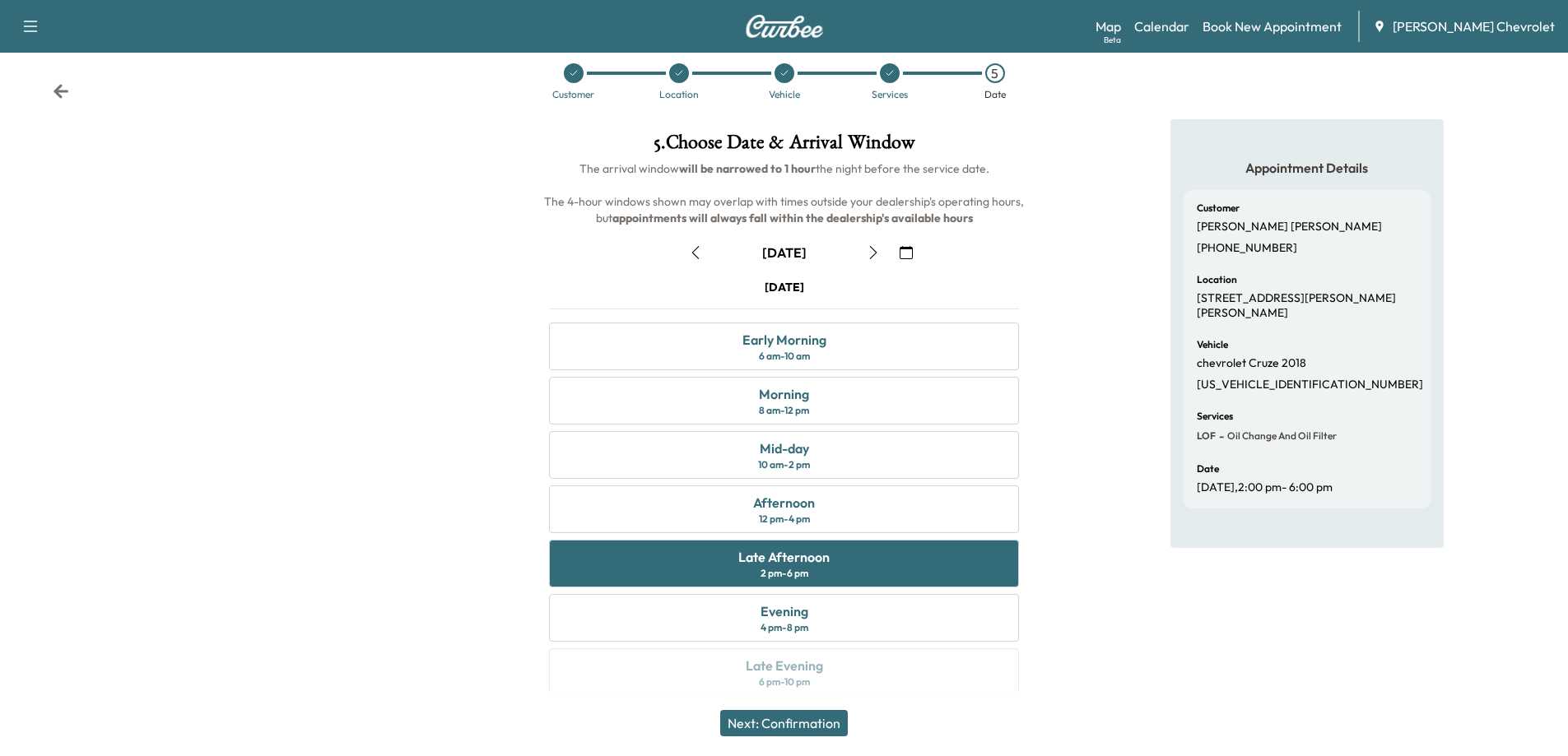
scroll to position [34, 0]
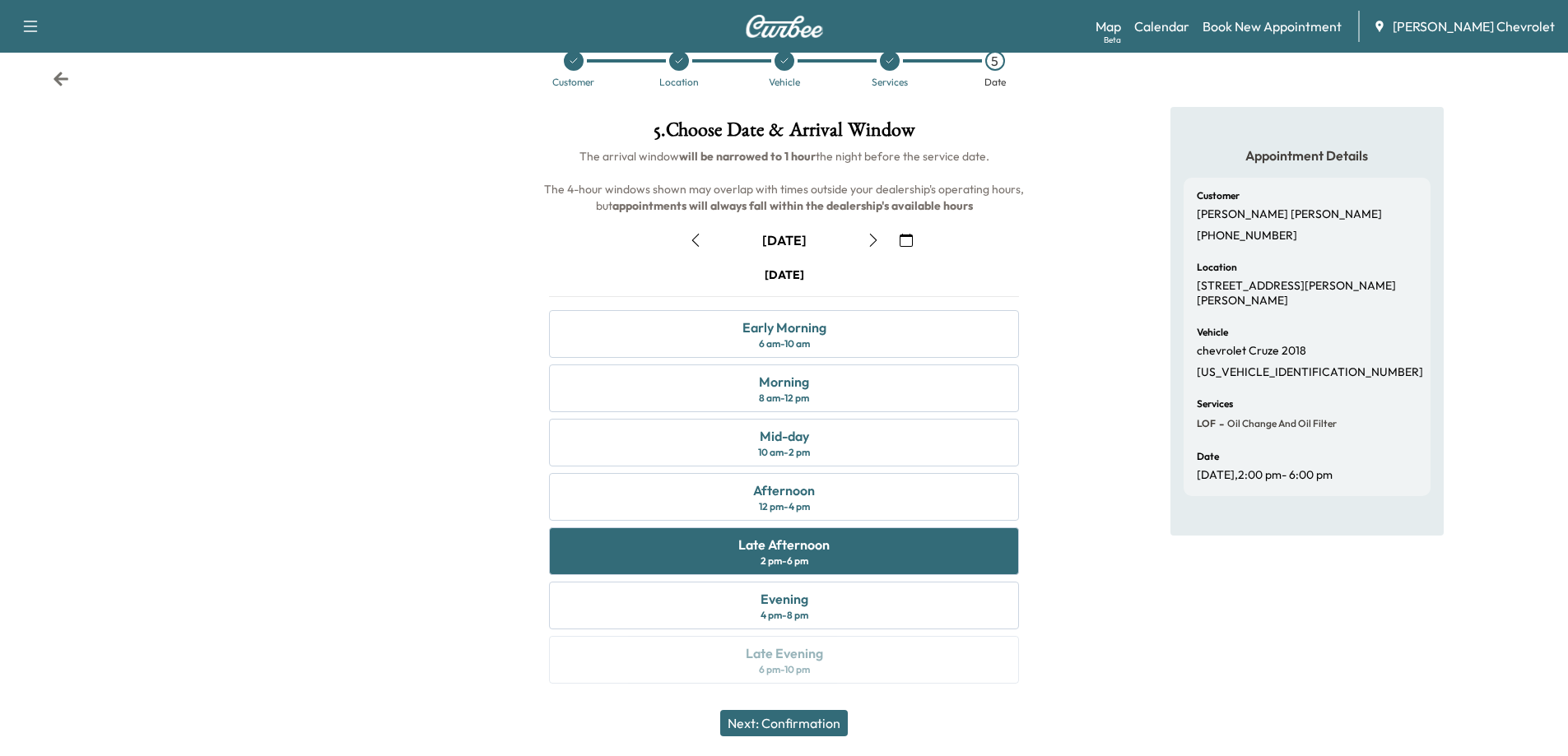
click at [830, 725] on button "Next: Confirmation" at bounding box center [784, 723] width 127 height 26
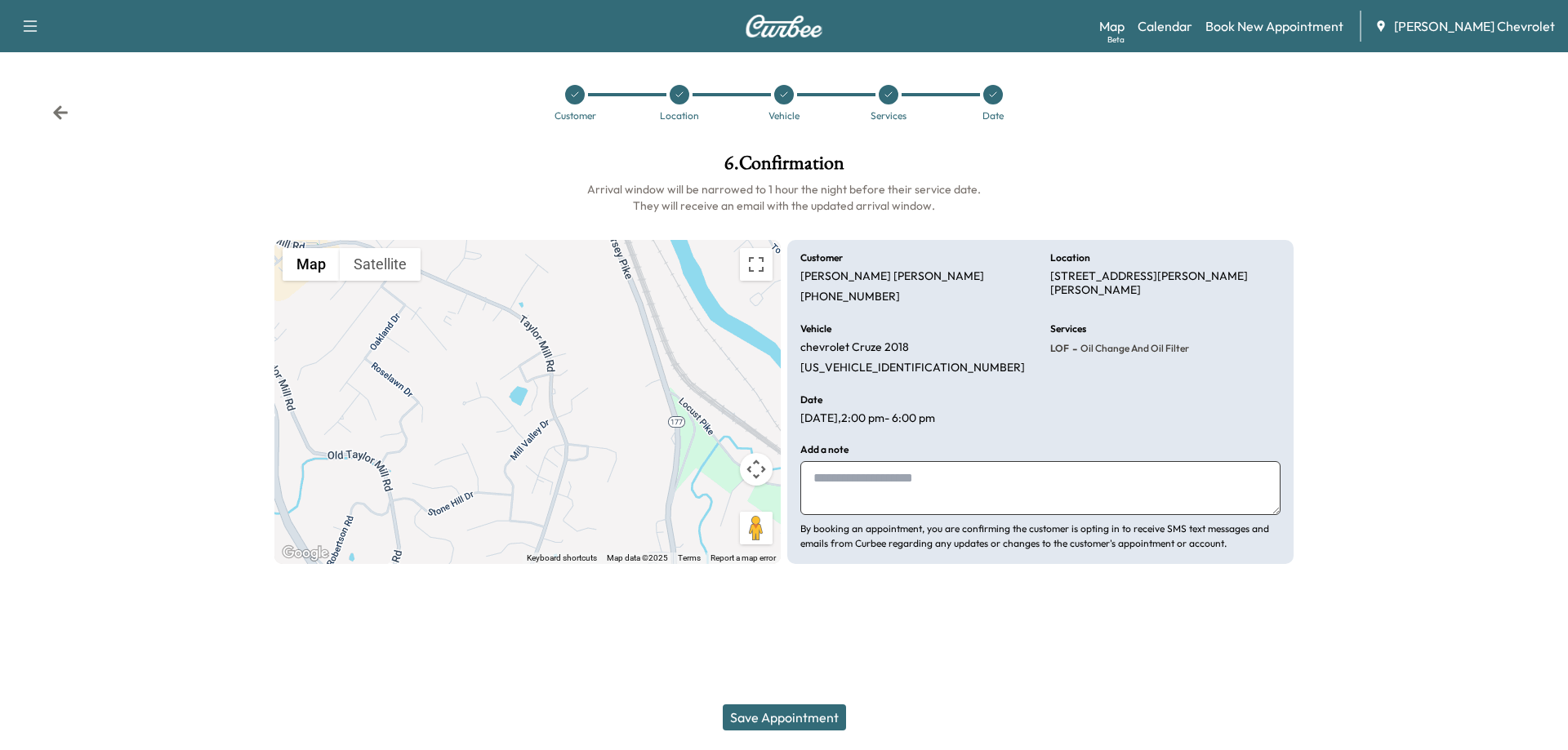
click at [806, 711] on button "Save Appointment" at bounding box center [784, 717] width 123 height 26
